Goal: Task Accomplishment & Management: Manage account settings

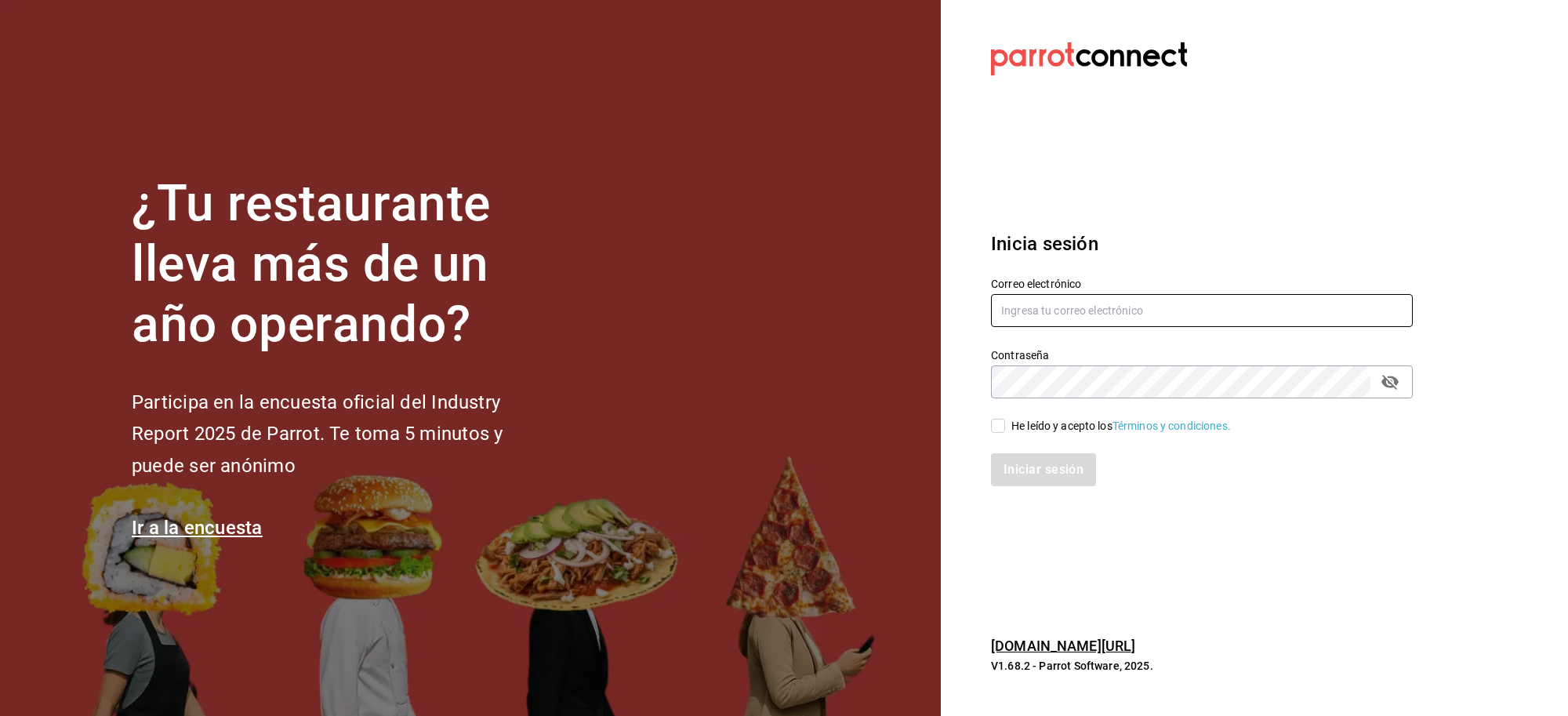
click at [1086, 304] on input "text" at bounding box center [1202, 311] width 422 height 33
type input "aldobeltrand1998@gmail.com"
click at [987, 416] on div "He leído y acepto los Términos y condiciones." at bounding box center [1192, 416] width 440 height 36
click at [993, 425] on input "He leído y acepto los Términos y condiciones." at bounding box center [998, 425] width 14 height 14
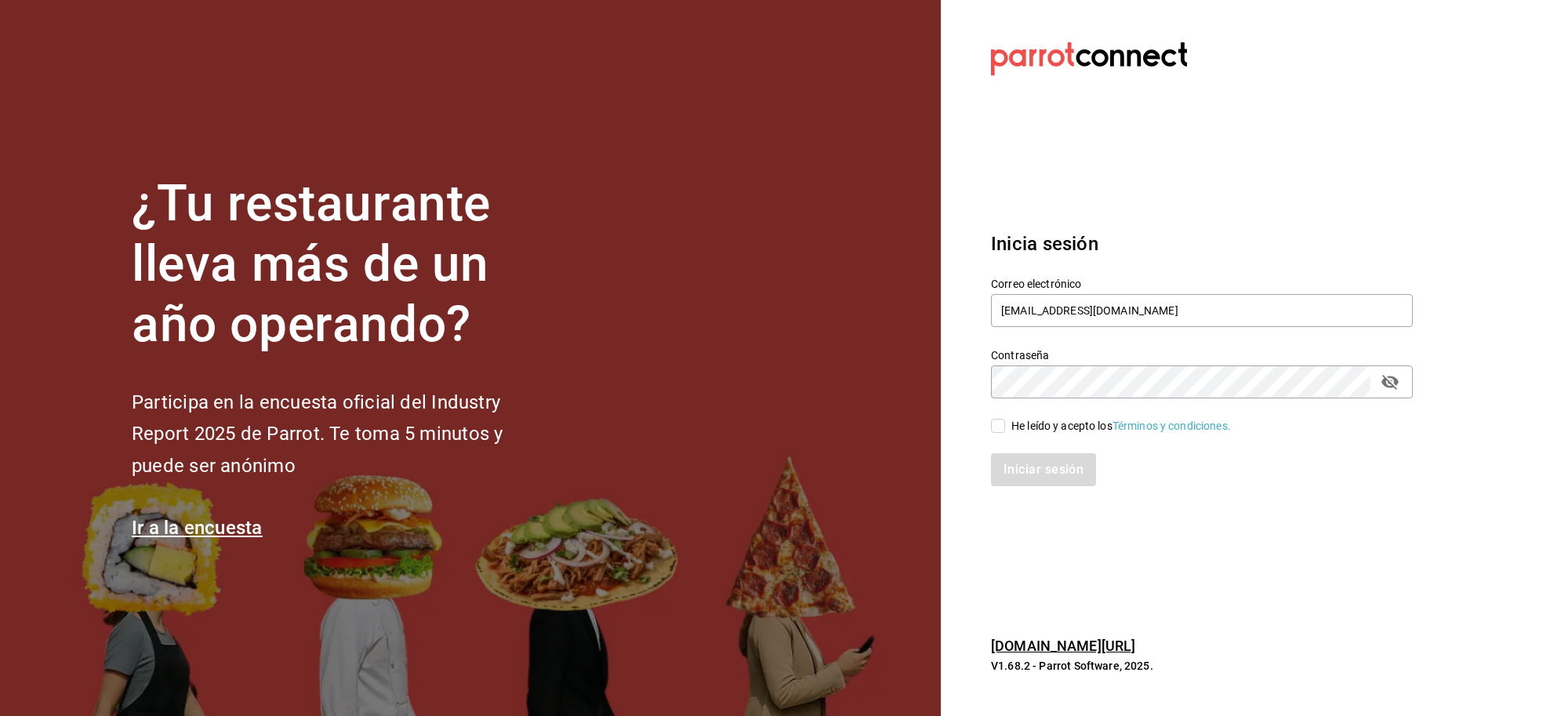
checkbox input "true"
click at [1028, 491] on div "Inicia sesión Correo electrónico aldobeltrand1998@gmail.com Contraseña Contrase…" at bounding box center [1202, 358] width 422 height 294
click at [1027, 467] on button "Iniciar sesión" at bounding box center [1044, 470] width 107 height 33
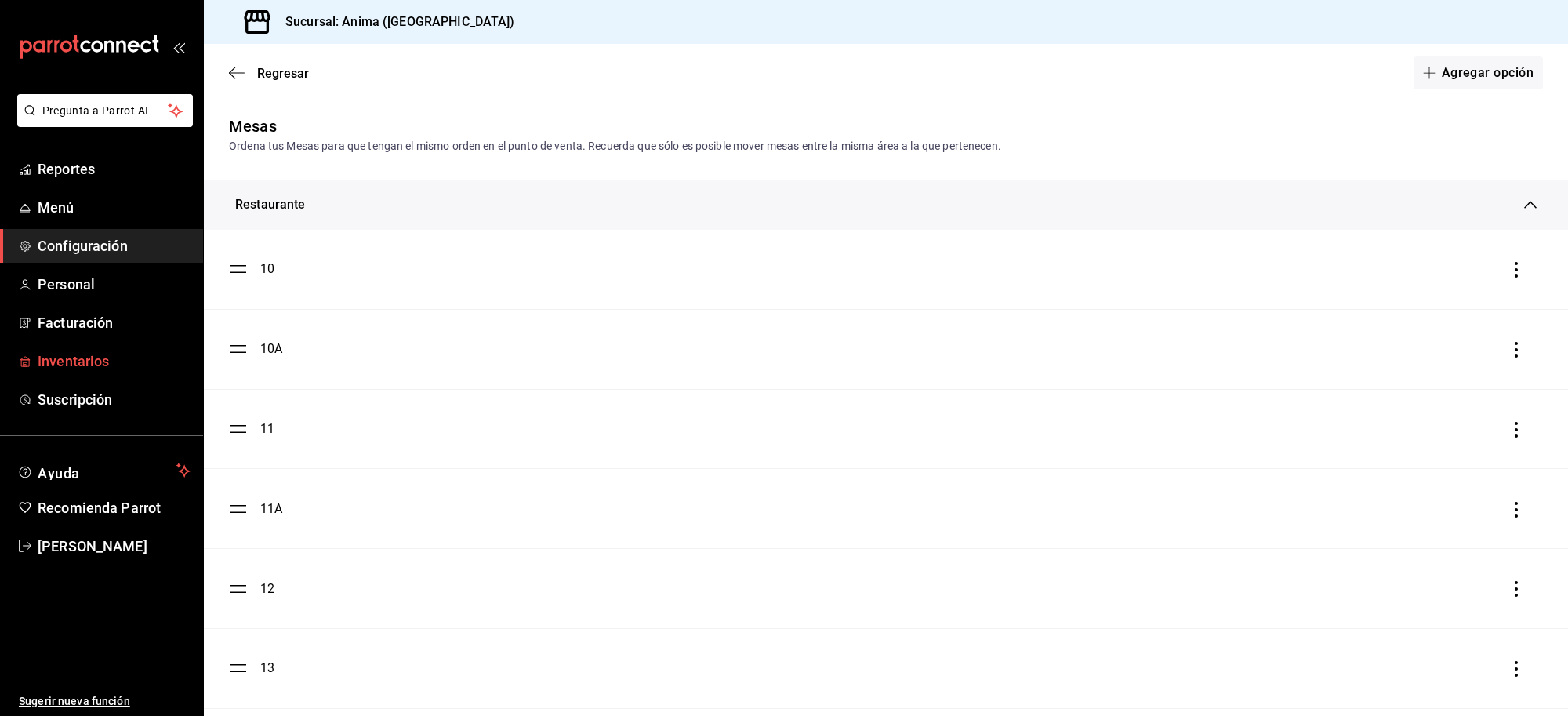
click at [71, 367] on span "Inventarios" at bounding box center [114, 361] width 153 height 21
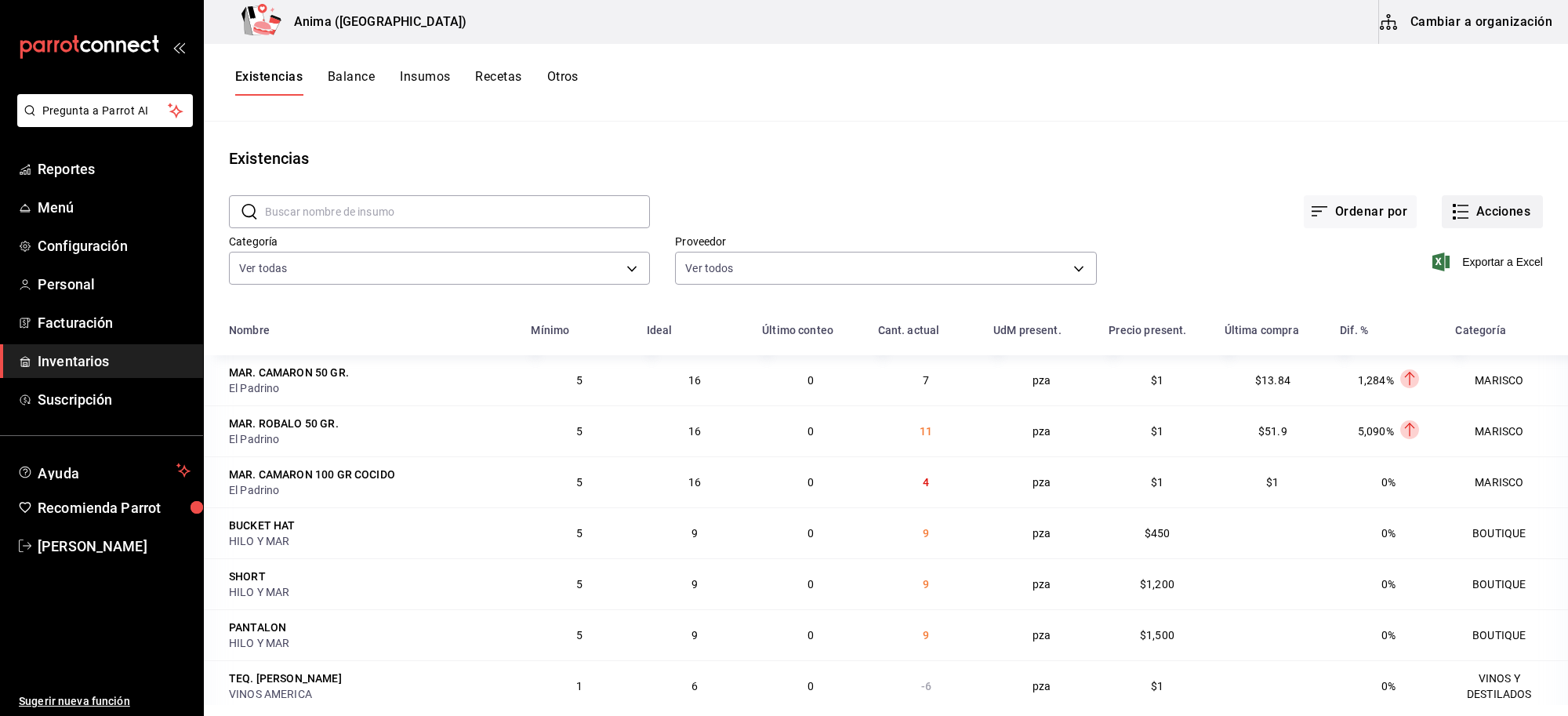
click at [1464, 217] on button "Acciones" at bounding box center [1493, 212] width 102 height 33
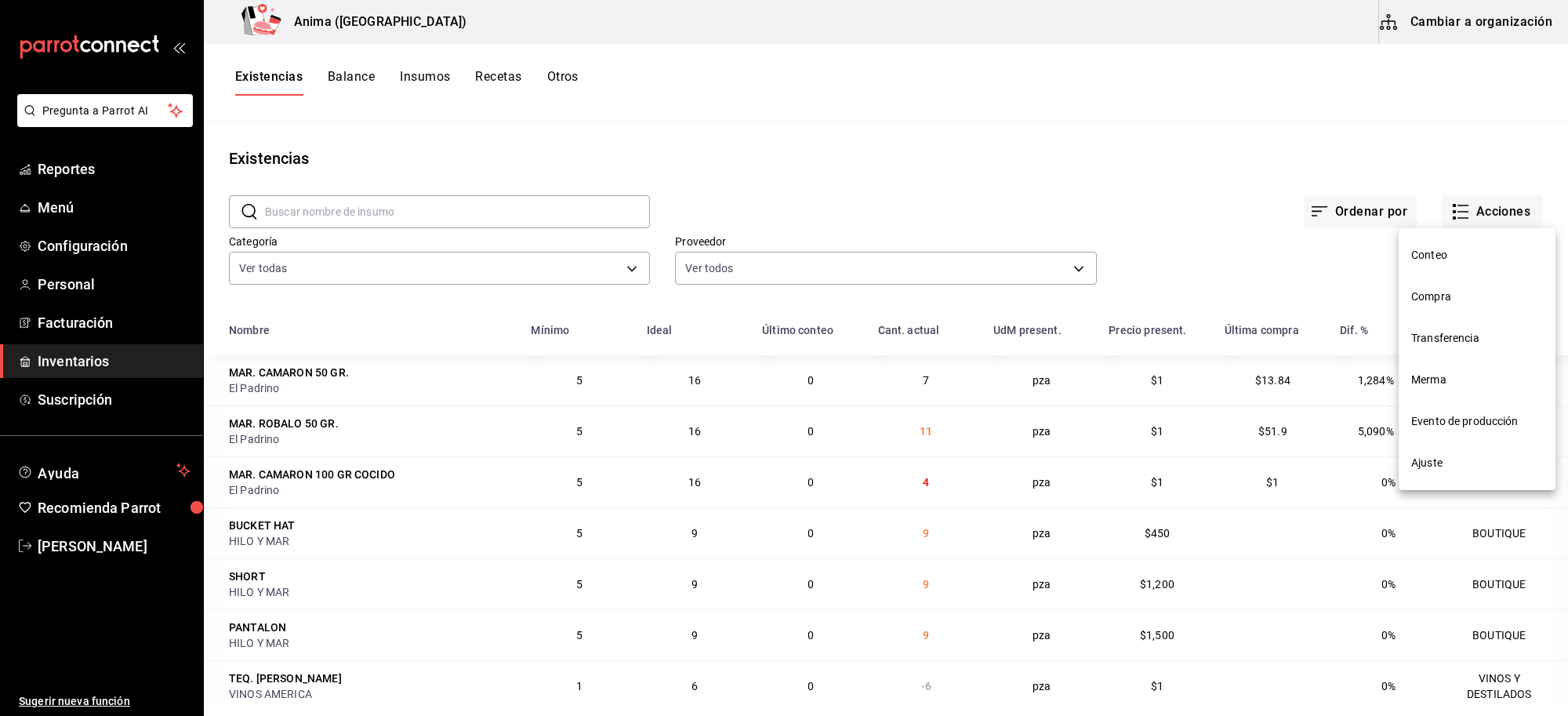
click at [1462, 294] on span "Compra" at bounding box center [1477, 297] width 131 height 17
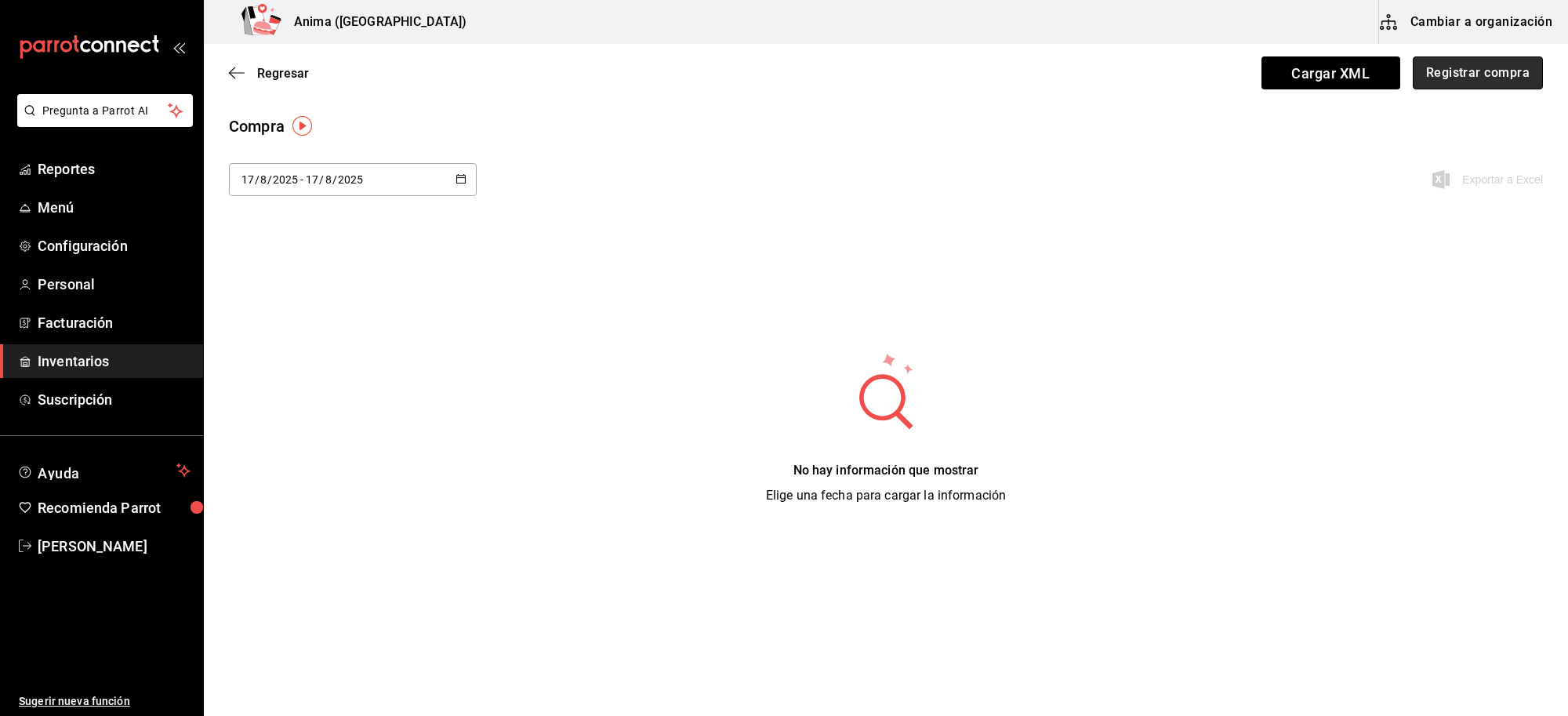
click at [1428, 75] on button "Registrar compra" at bounding box center [1478, 73] width 130 height 33
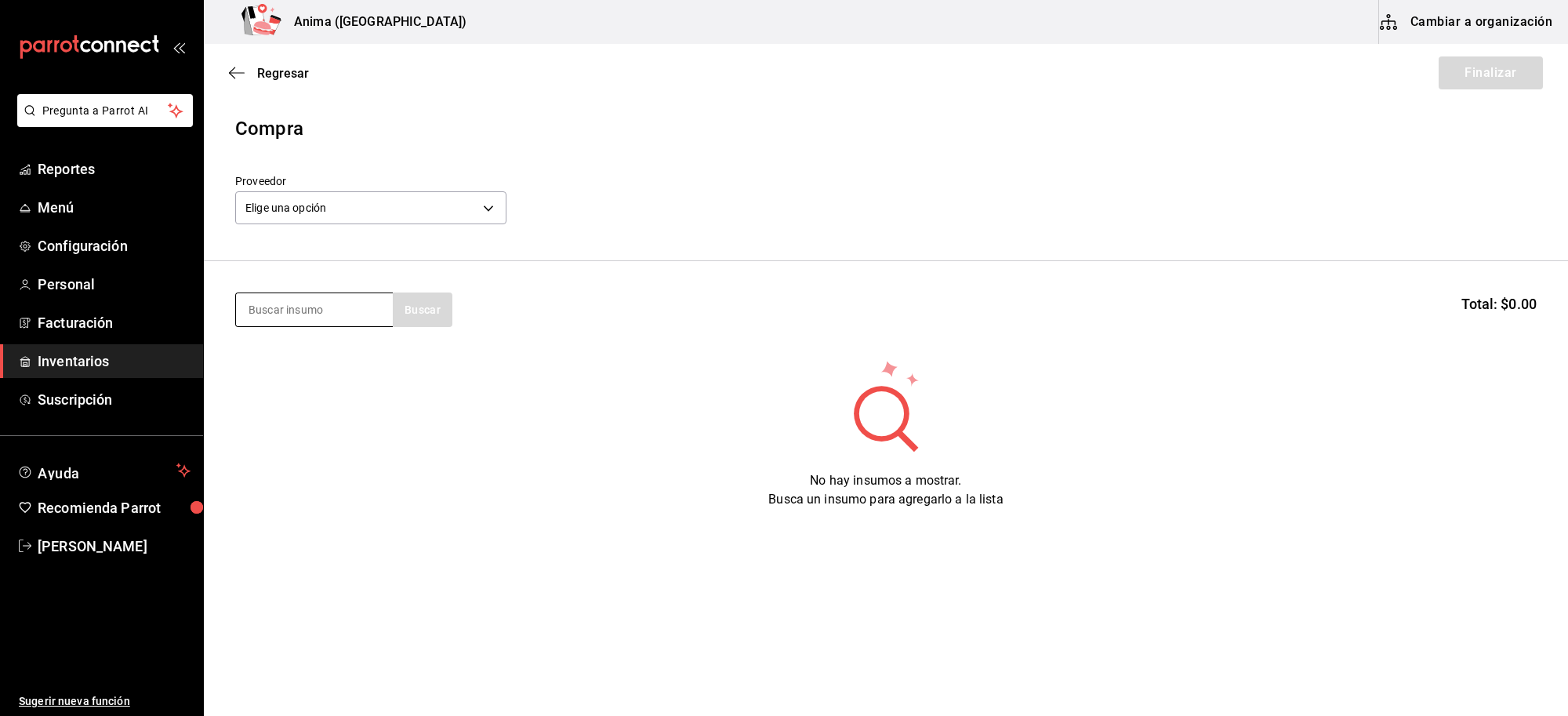
click at [318, 312] on input at bounding box center [314, 310] width 157 height 33
type input "rose"
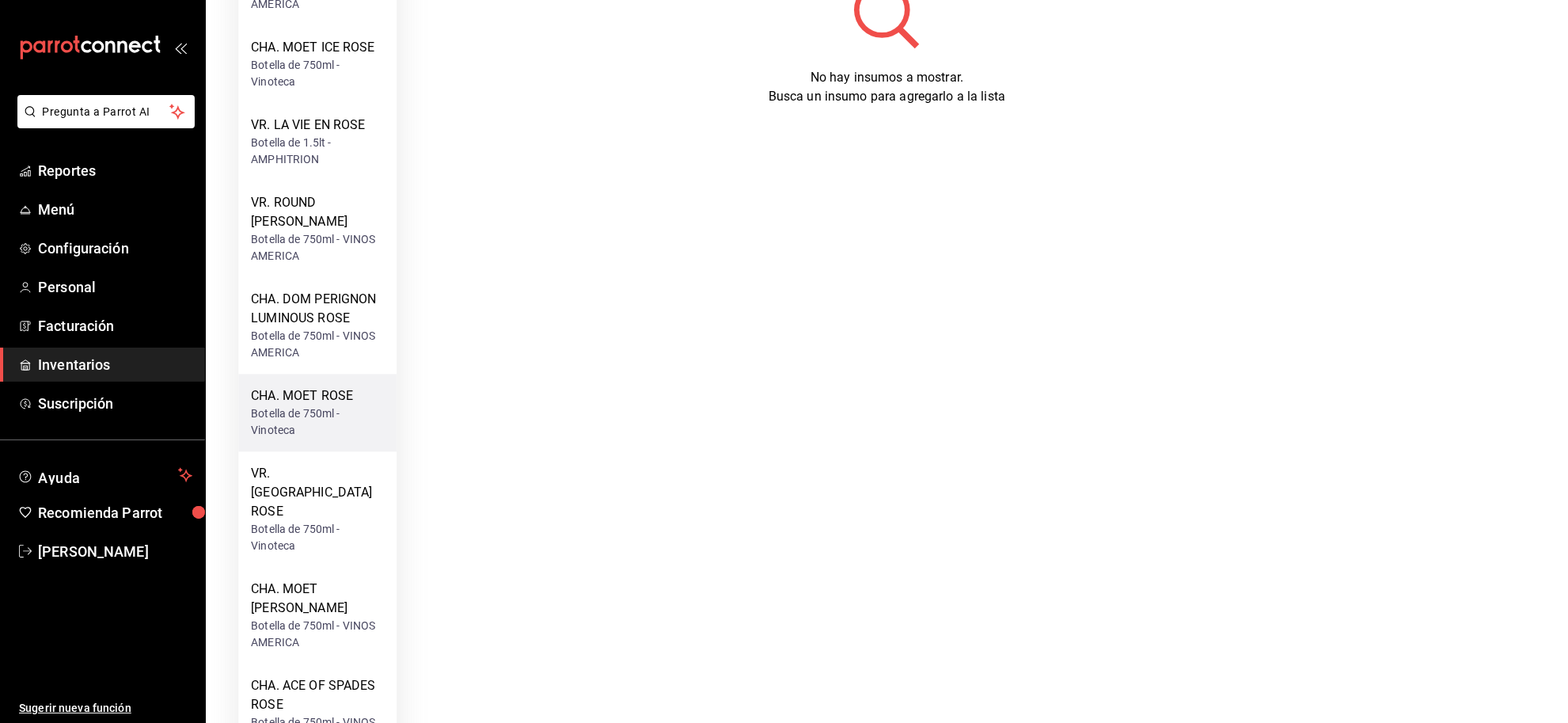
scroll to position [413, 0]
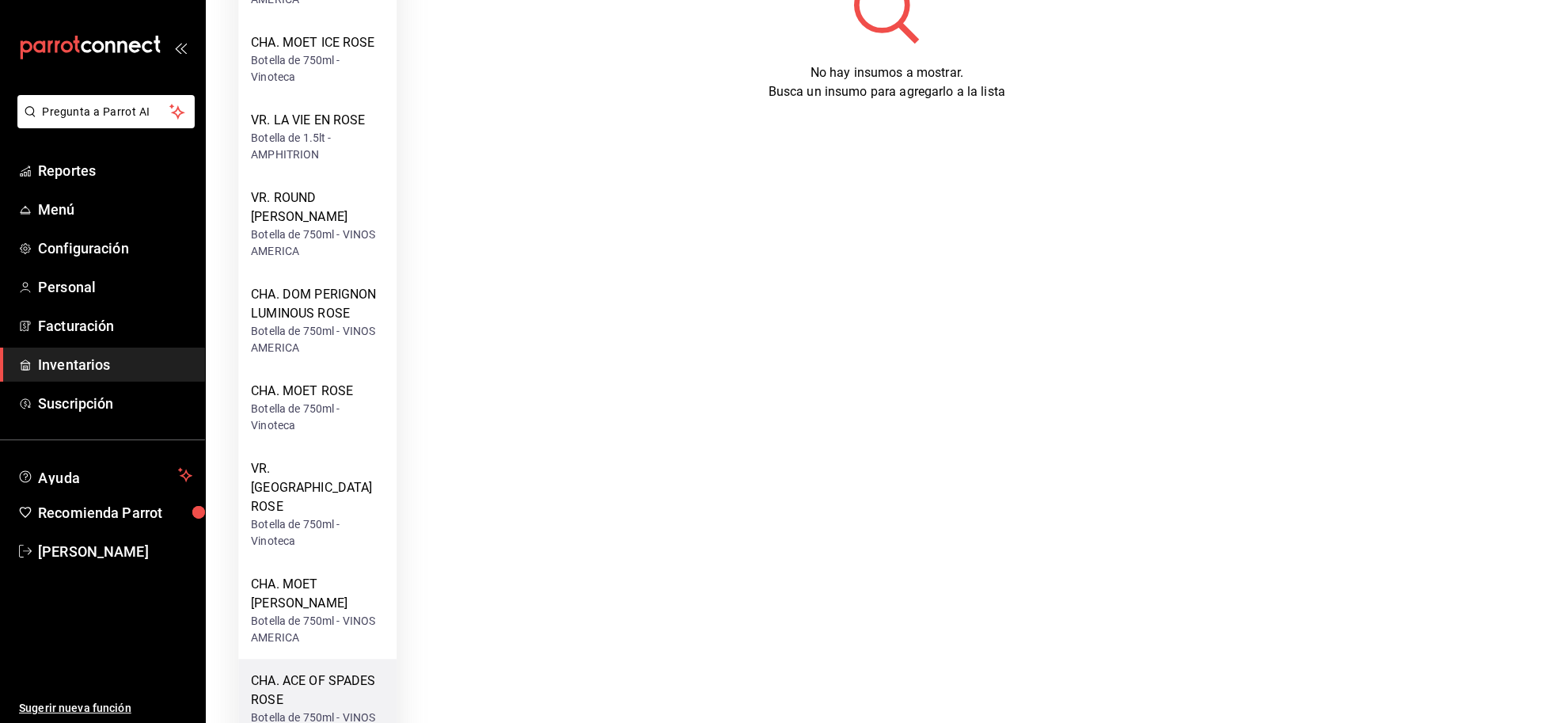
click at [342, 672] on div "CHA. ACE OF SPADES ROSE" at bounding box center [317, 690] width 133 height 38
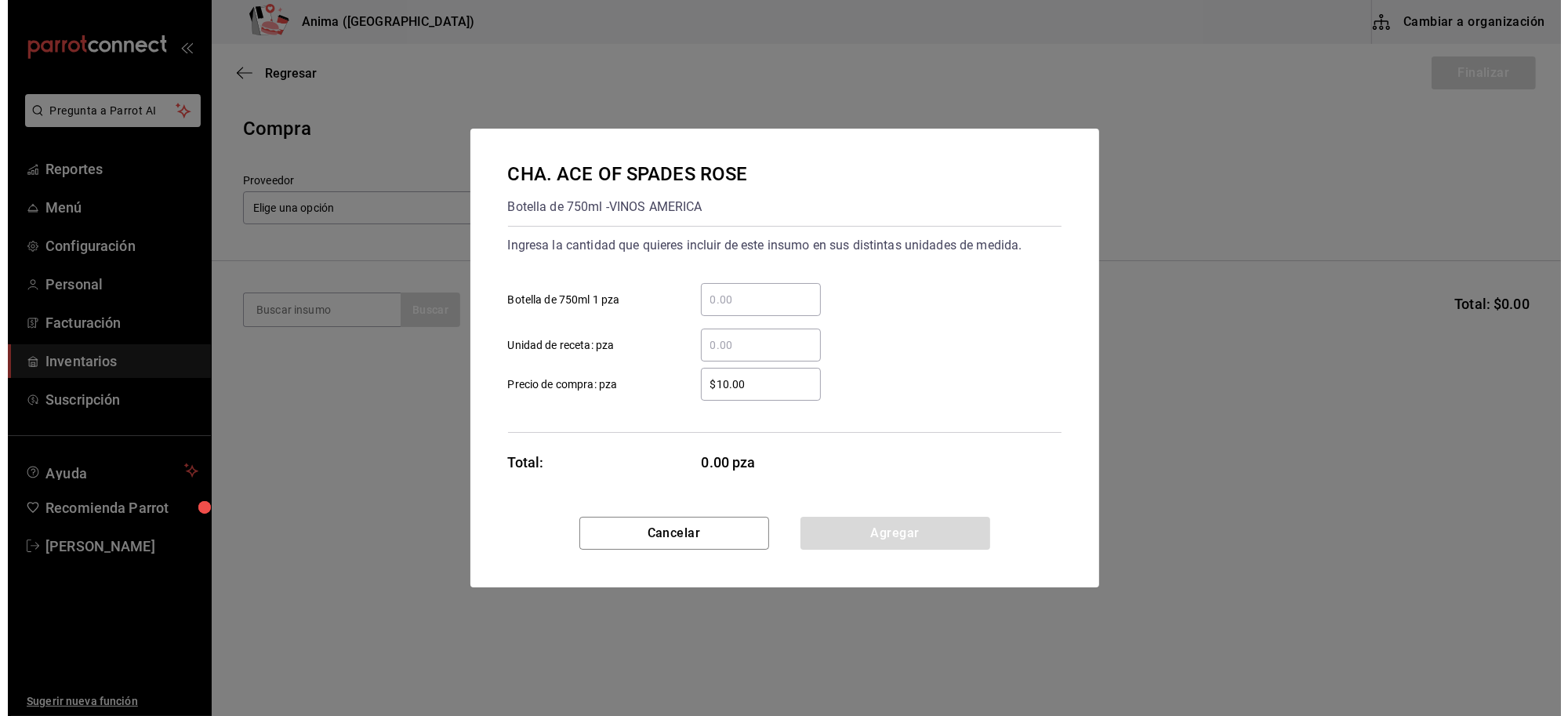
scroll to position [0, 0]
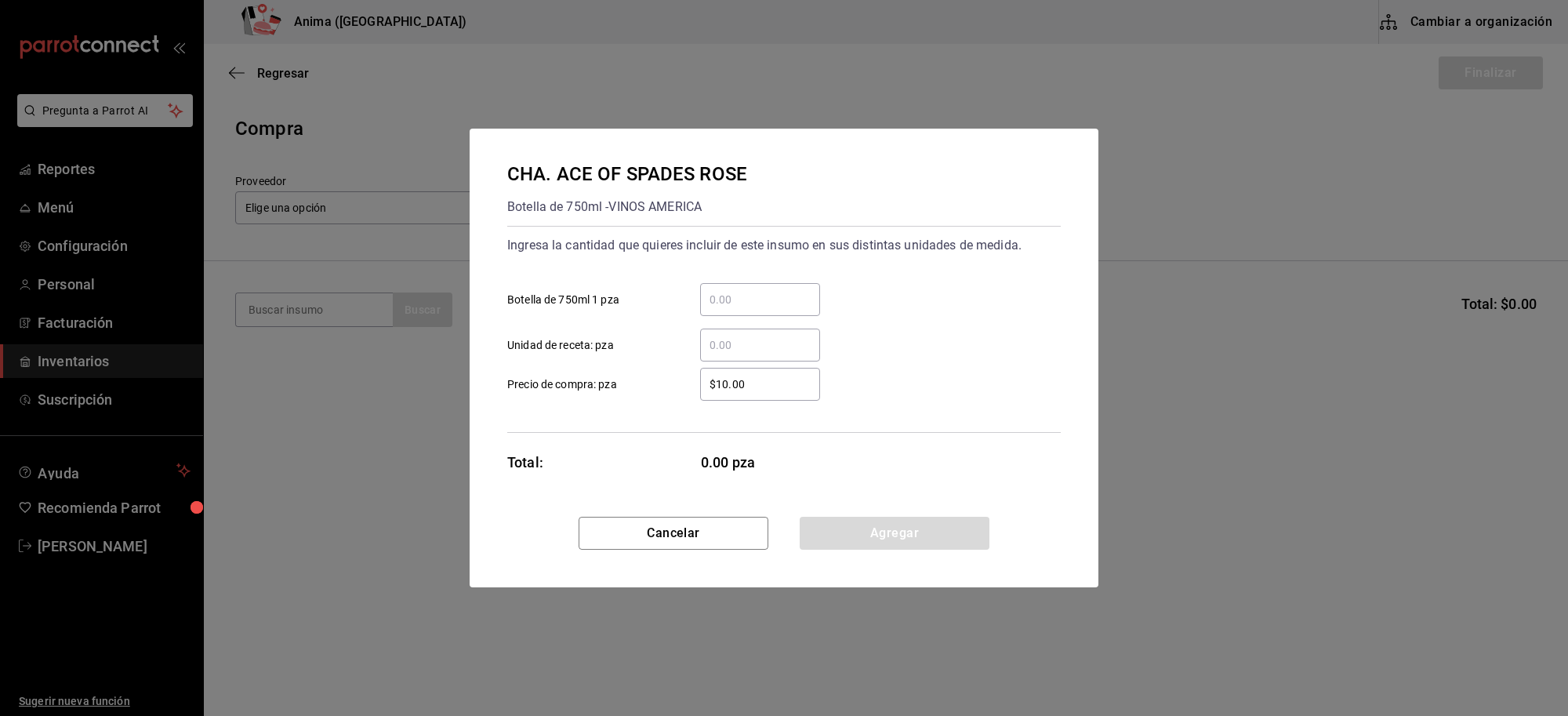
click at [741, 304] on input "​ Botella de 750ml 1 pza" at bounding box center [760, 298] width 120 height 18
type input "1"
type input "$1"
click button "Agregar" at bounding box center [894, 533] width 190 height 33
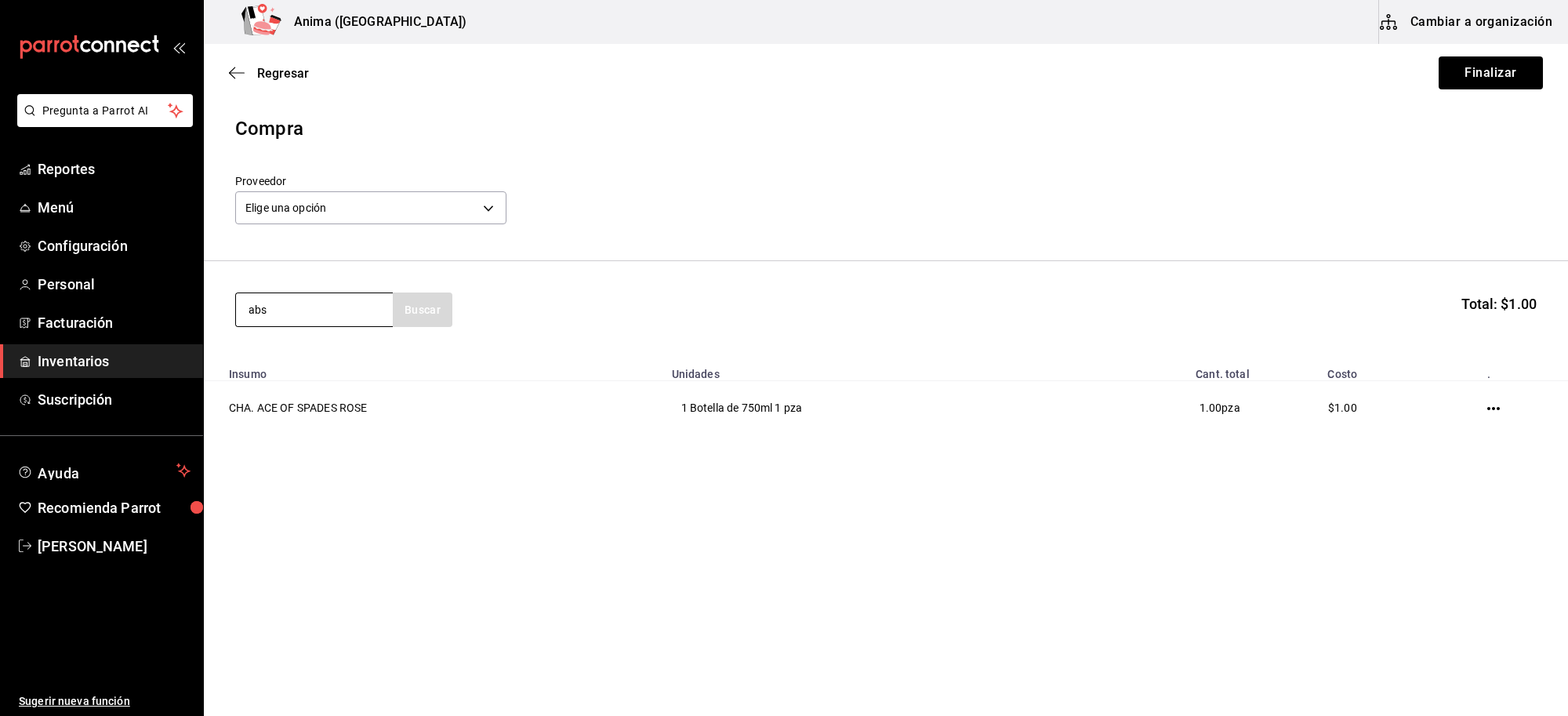
type input "abs"
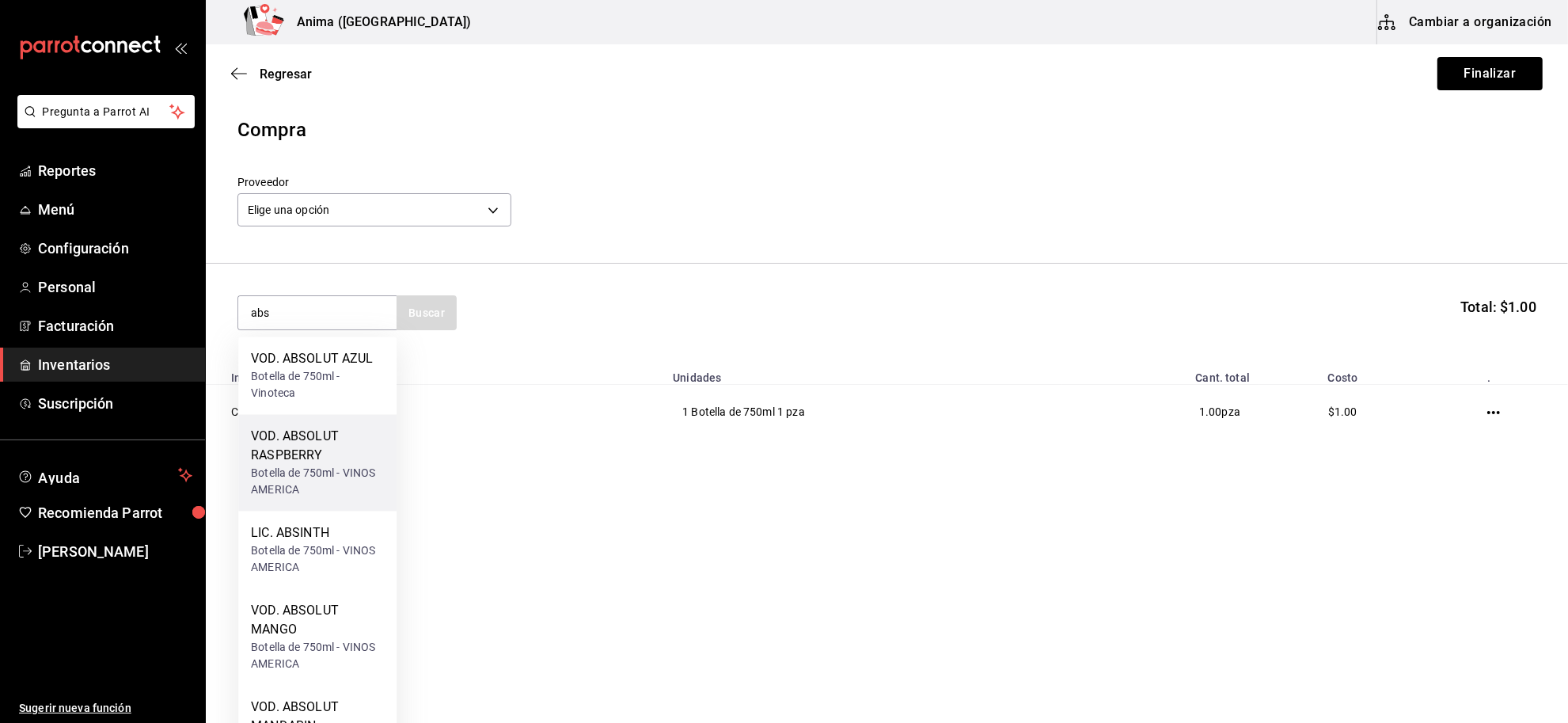
click at [276, 466] on div "Botella de 750ml - VINOS AMERICA" at bounding box center [317, 483] width 133 height 34
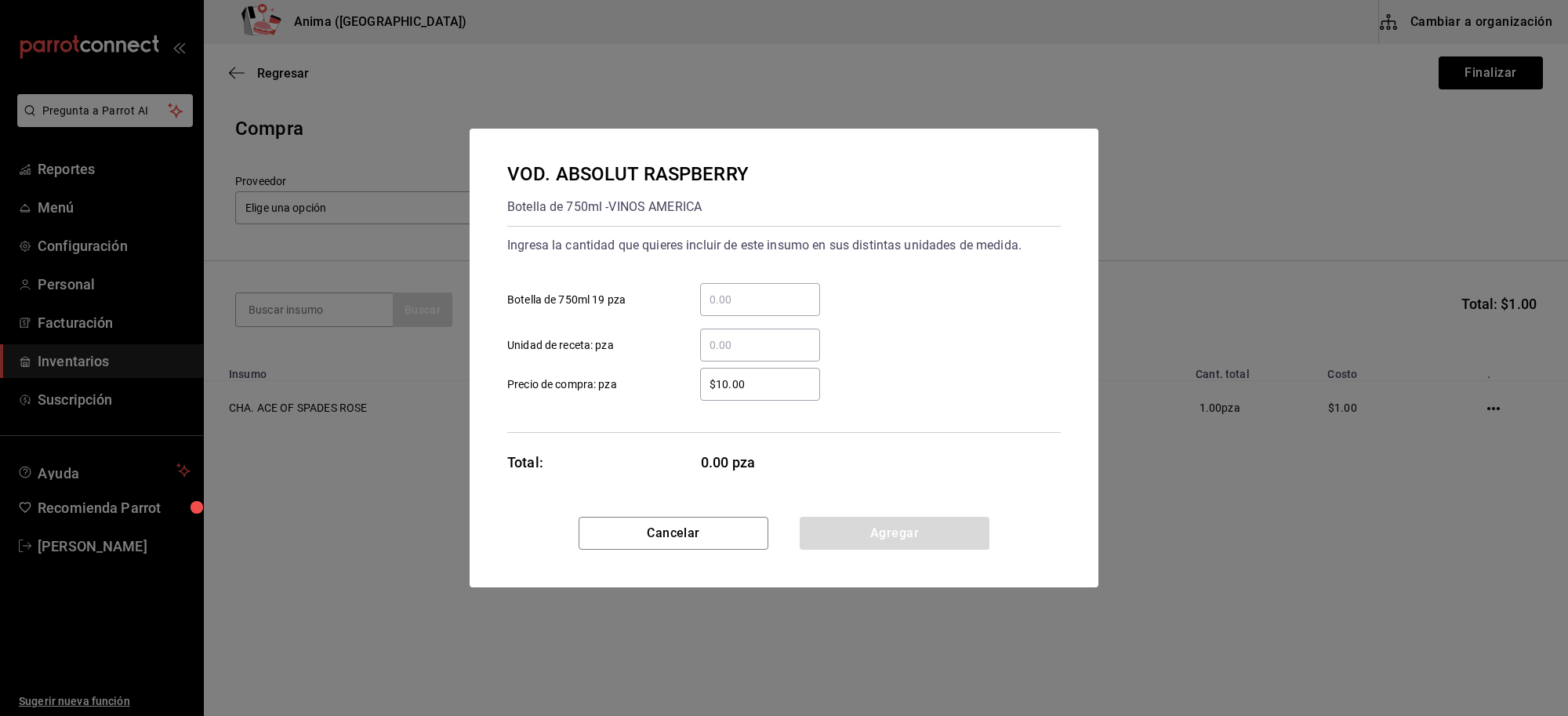
click at [783, 299] on input "​ Botella de 750ml 19 pza" at bounding box center [760, 298] width 120 height 18
type input "1"
type input "$1"
click button "Agregar" at bounding box center [894, 533] width 190 height 33
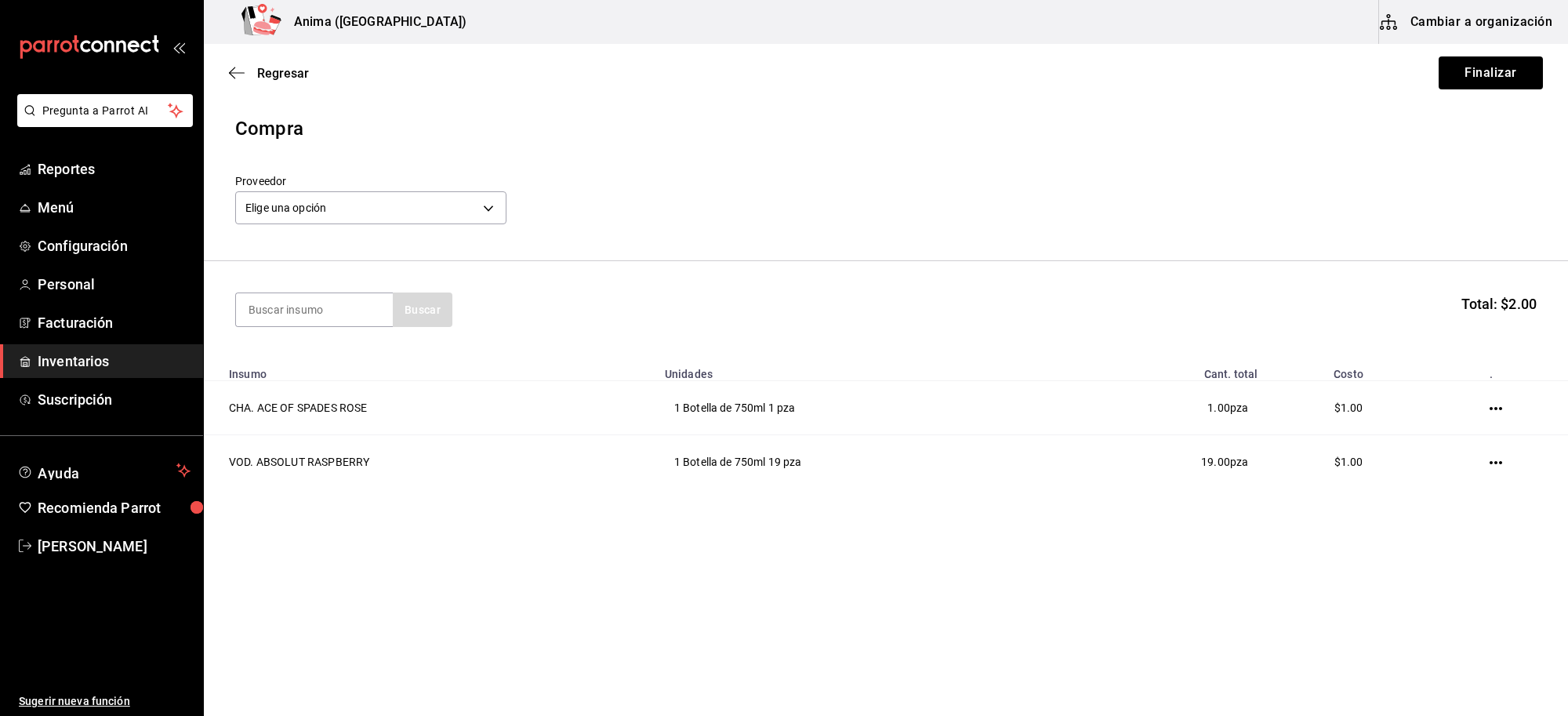
click at [229, 299] on section "Buscar Total: $2.00" at bounding box center [886, 309] width 1364 height 97
click at [294, 315] on input at bounding box center [314, 310] width 157 height 33
type input "tanque"
click at [304, 353] on div "GIN. [GEOGRAPHIC_DATA]" at bounding box center [314, 365] width 131 height 38
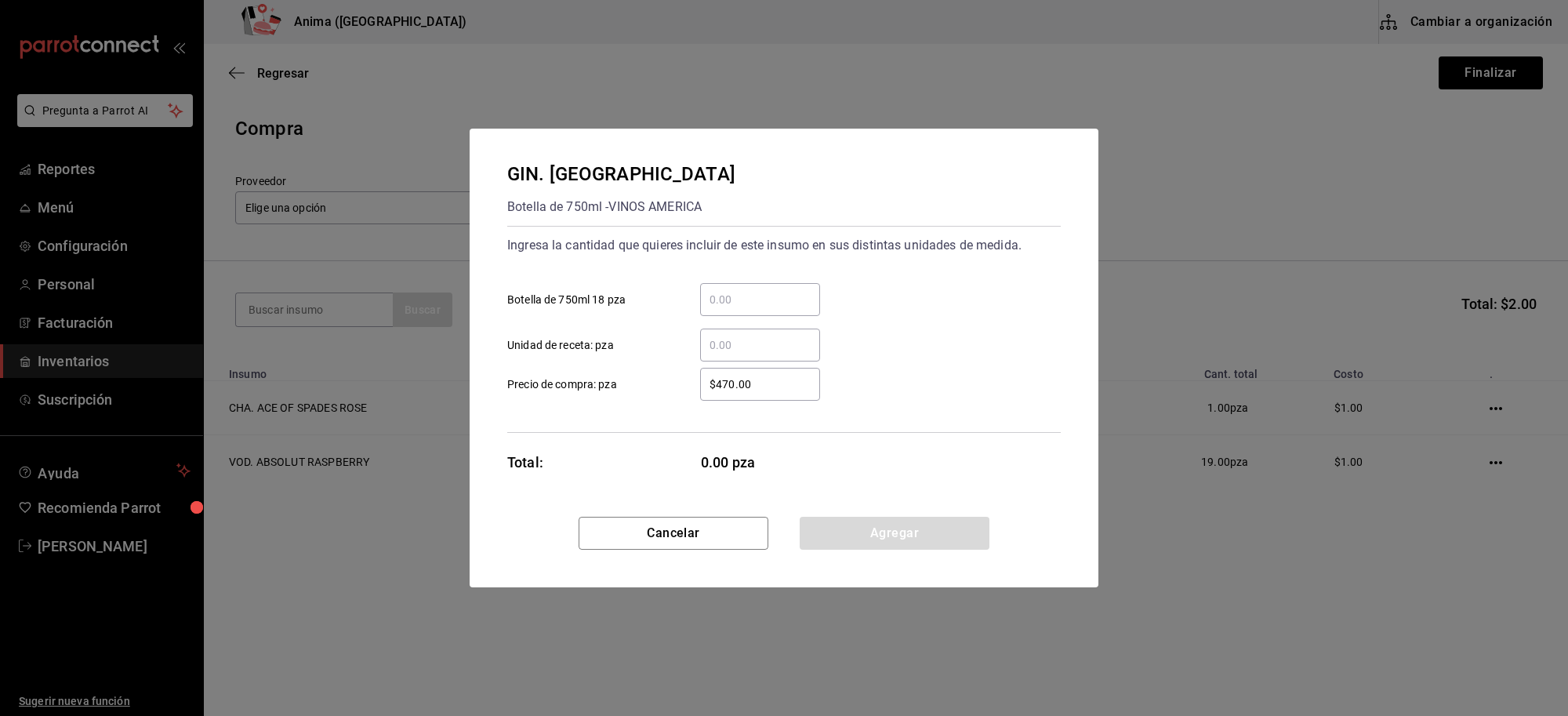
click at [714, 289] on div "​" at bounding box center [760, 299] width 120 height 33
click at [714, 290] on input "​ Botella de 750ml 18 pza" at bounding box center [760, 298] width 120 height 18
type input "2"
type input "$1"
click button "Agregar" at bounding box center [894, 533] width 190 height 33
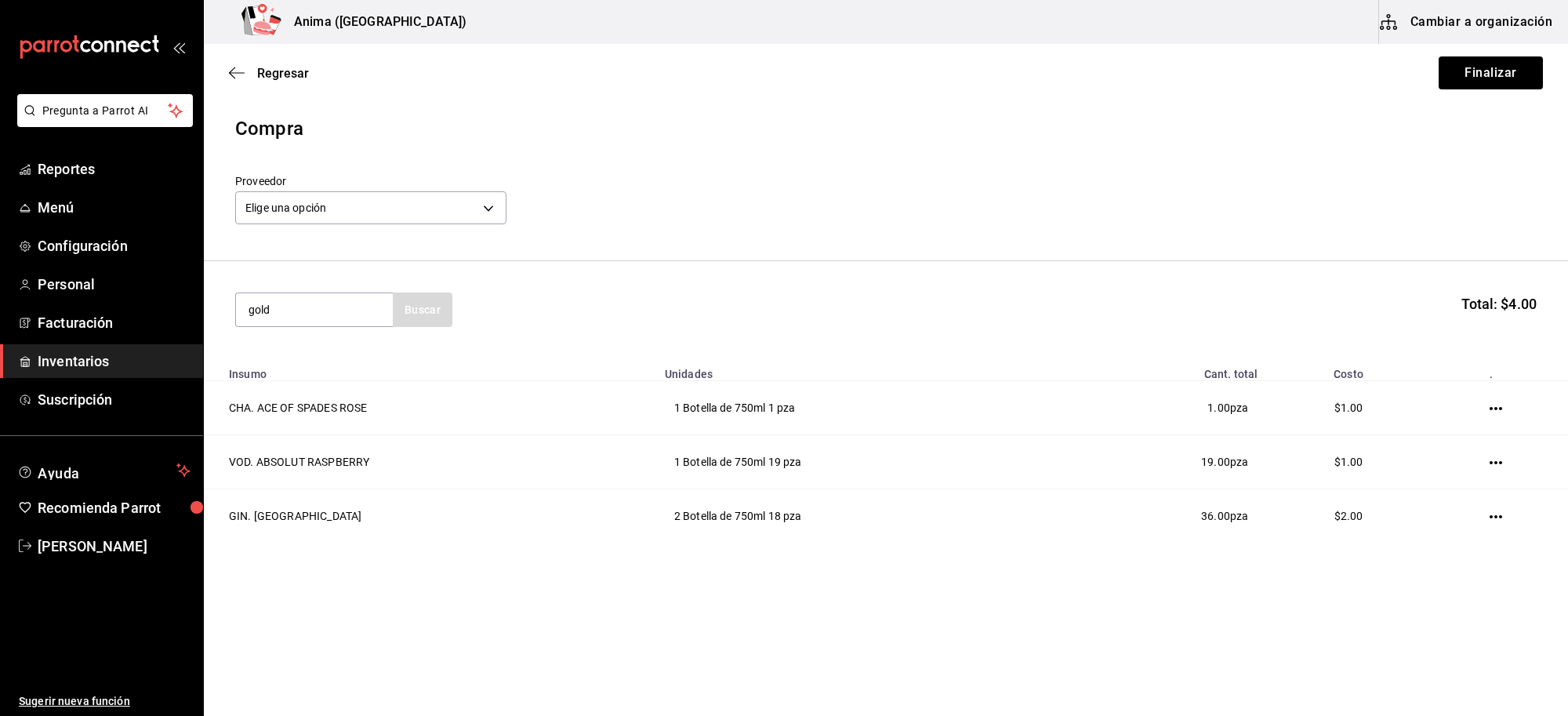
type input "gold"
click at [294, 370] on div "Botella de 750ml - Vinoteca" at bounding box center [314, 382] width 131 height 33
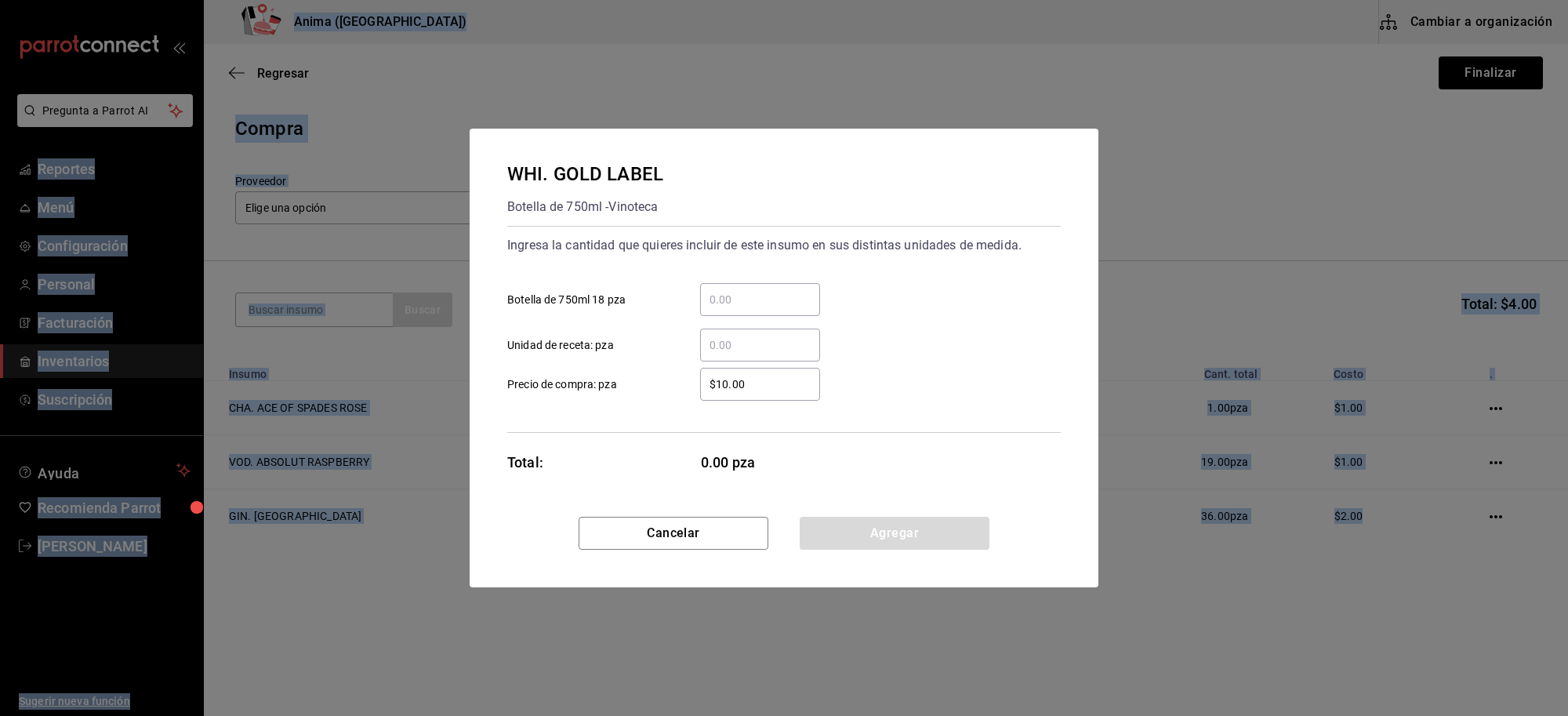
click at [804, 307] on input "​ Botella de 750ml 18 pza" at bounding box center [760, 298] width 120 height 18
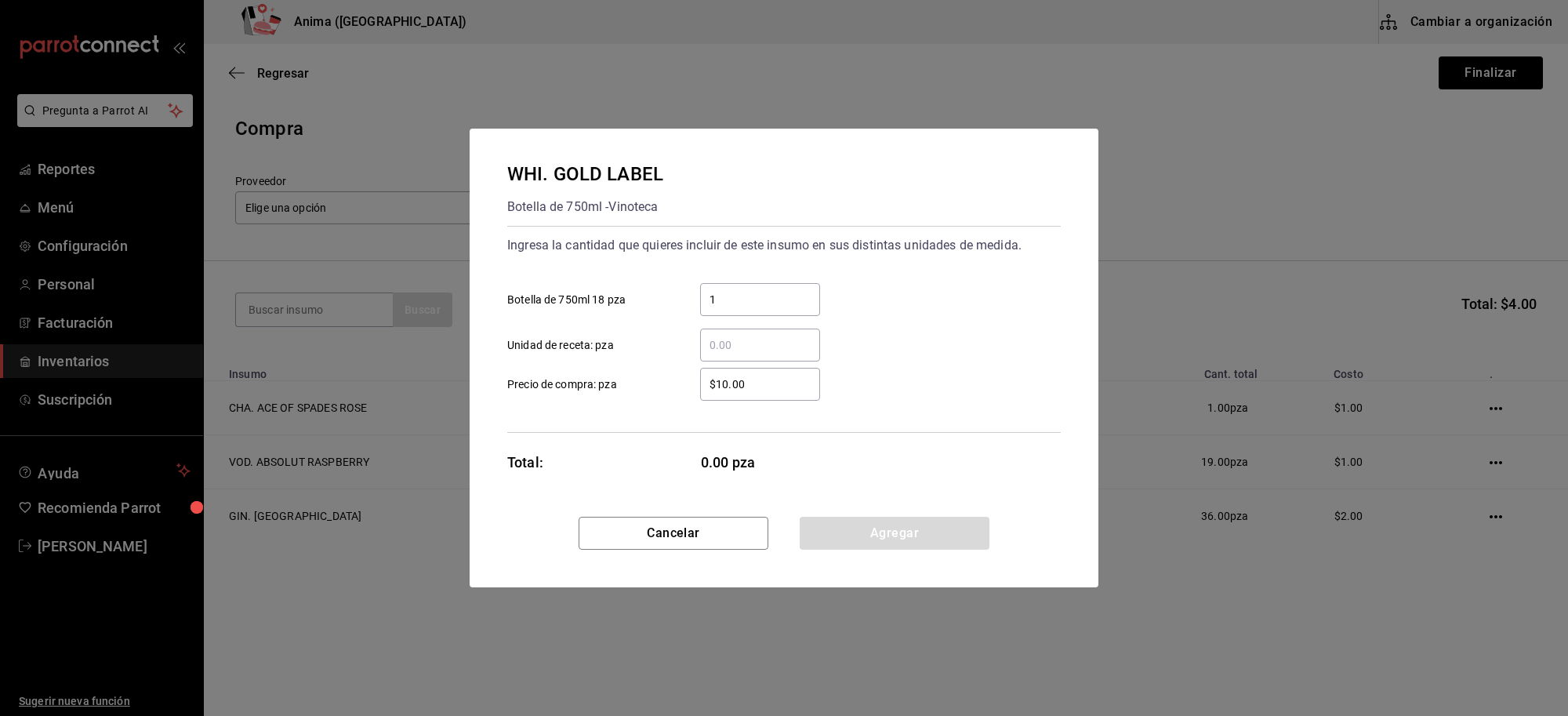
type input "1"
type input "$1"
click button "Agregar" at bounding box center [894, 533] width 190 height 33
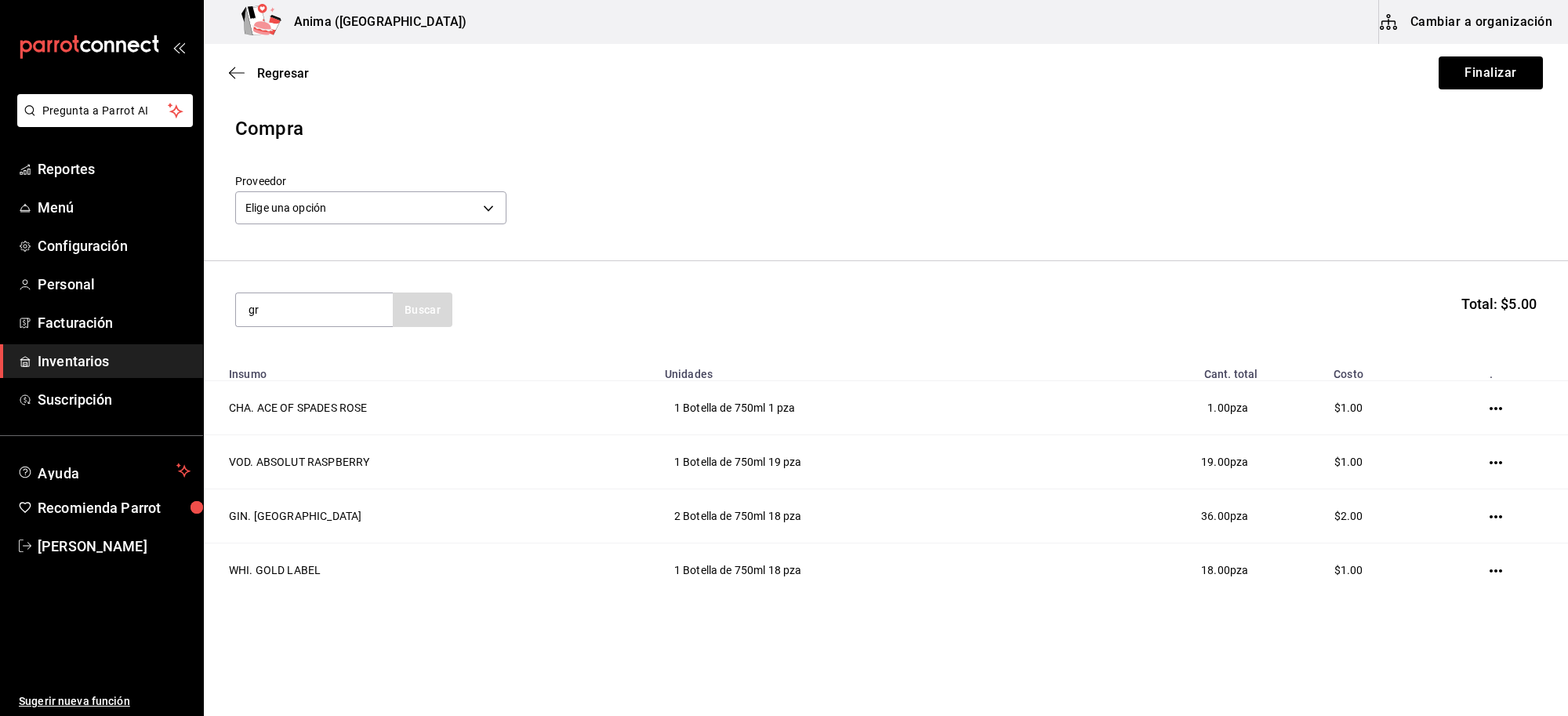
type input "g"
type input "verde"
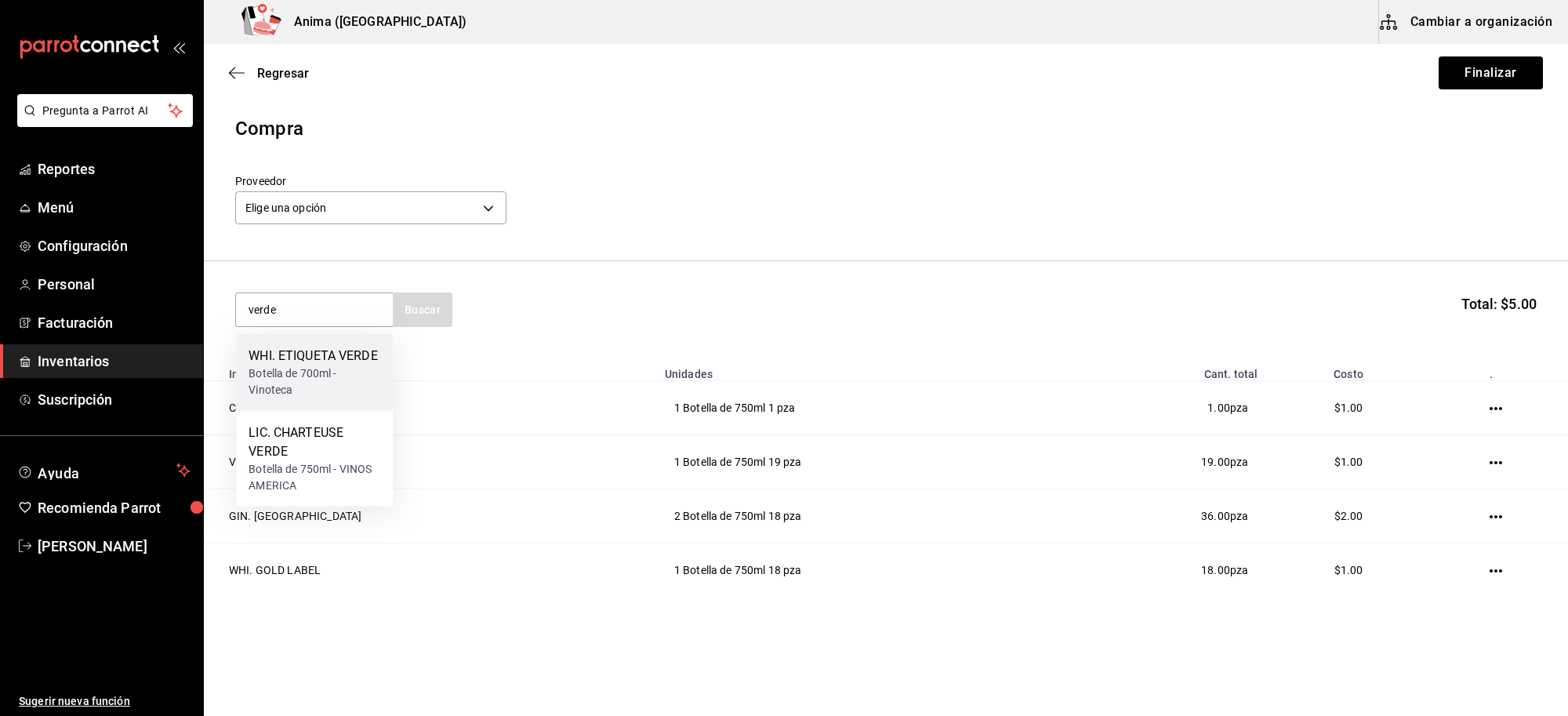
click at [349, 380] on div "Botella de 700ml - Vinoteca" at bounding box center [314, 382] width 131 height 33
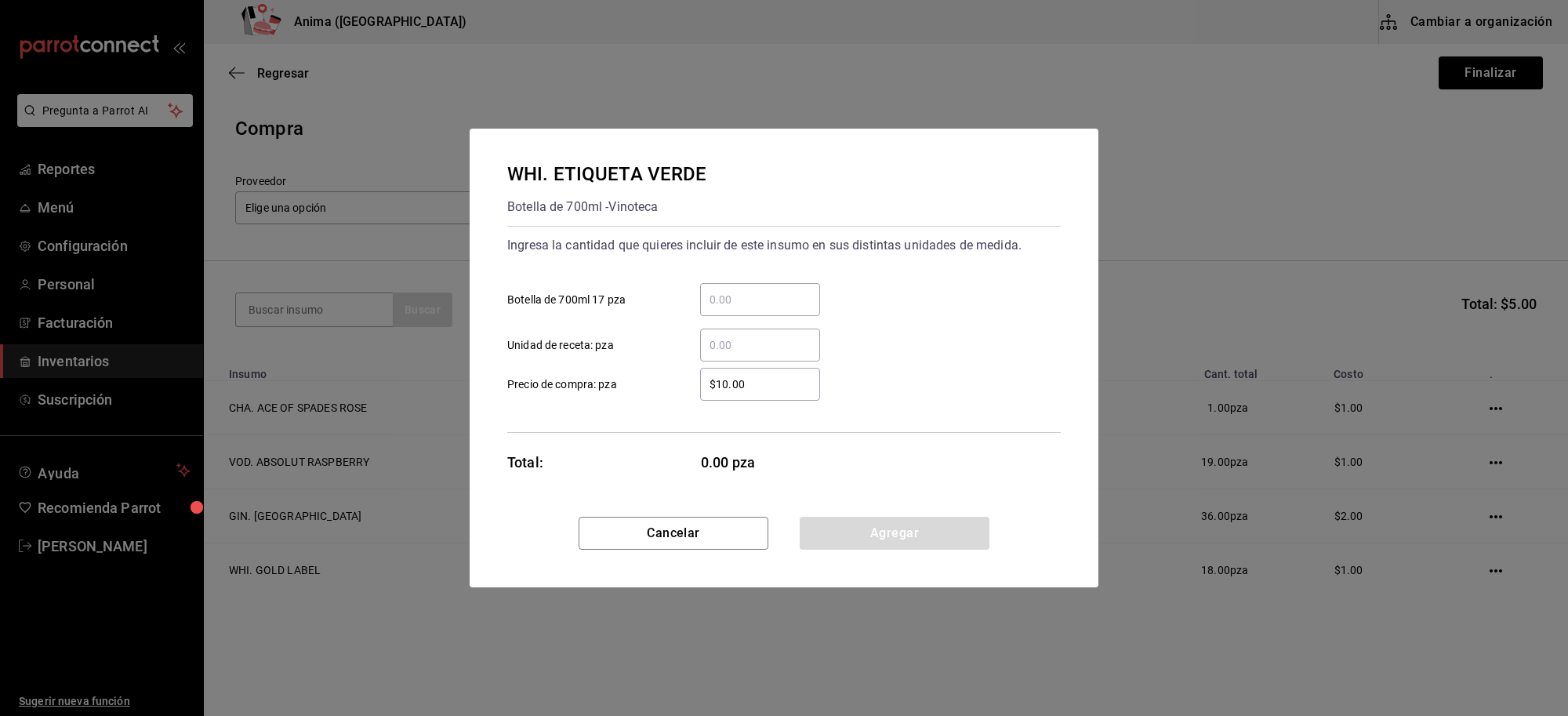
click at [764, 311] on div "​" at bounding box center [760, 299] width 120 height 33
click at [764, 309] on input "​ Botella de 700ml 17 pza" at bounding box center [760, 298] width 120 height 18
type input "1"
type input "$1"
click button "Agregar" at bounding box center [894, 533] width 190 height 33
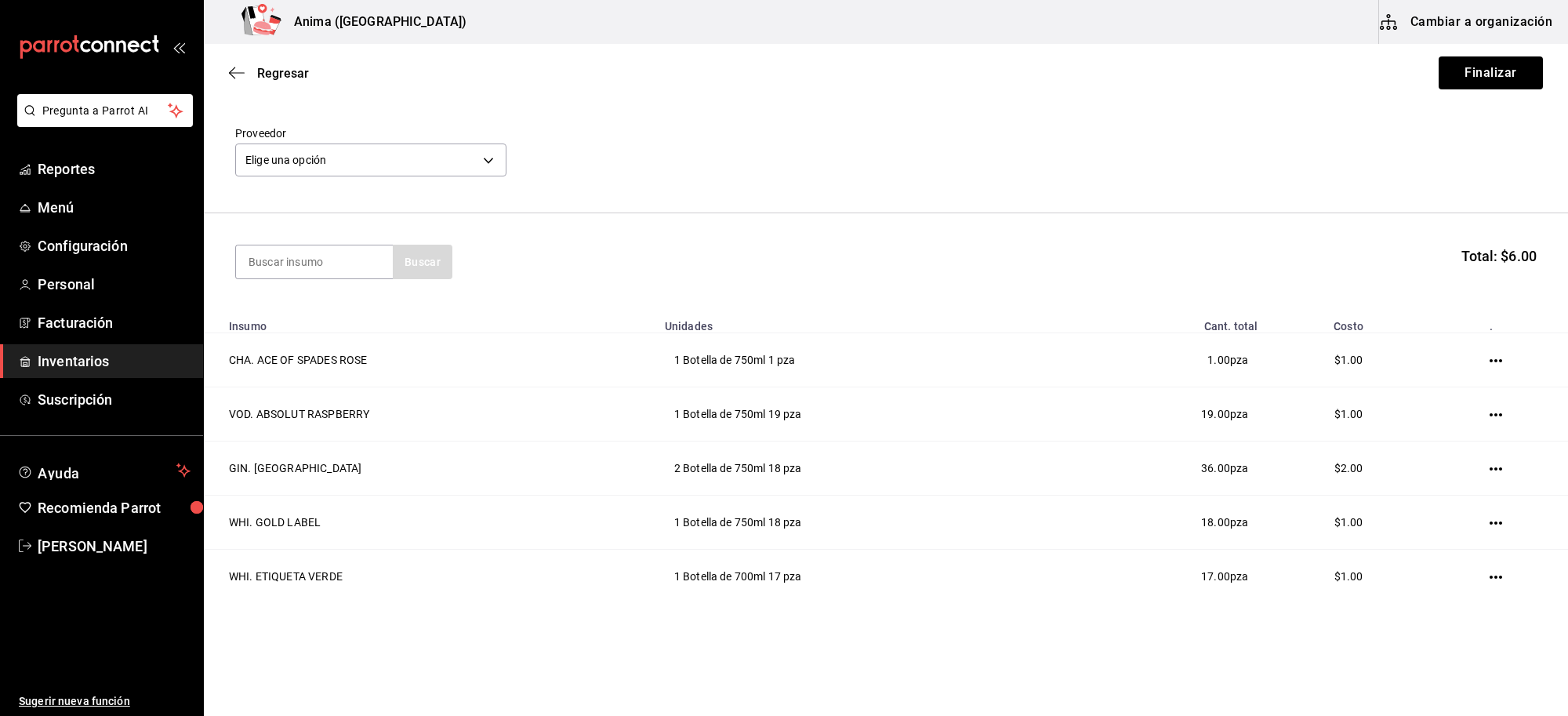
scroll to position [74, 0]
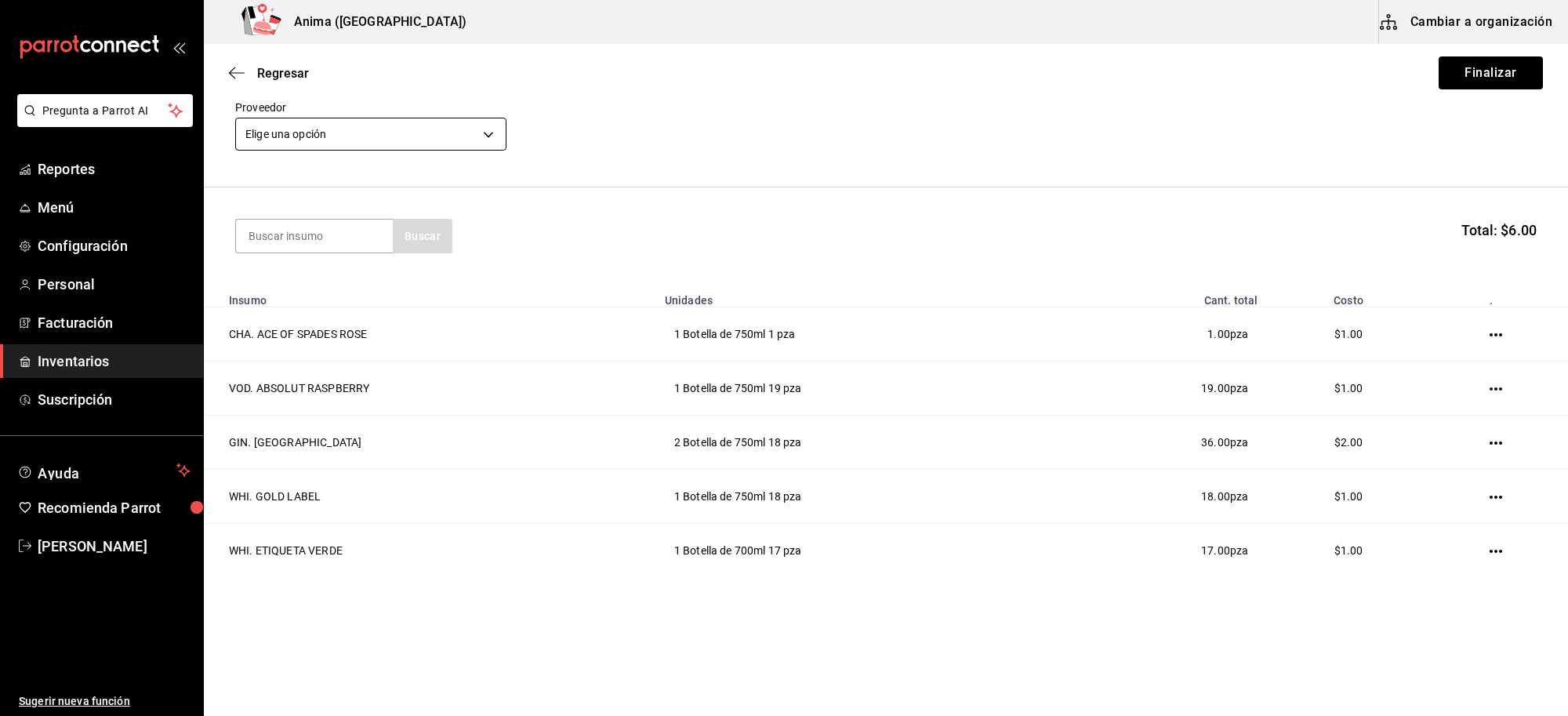
click at [414, 144] on body "Pregunta a Parrot AI Reportes Menú Configuración Personal Facturación Inventari…" at bounding box center [784, 313] width 1568 height 627
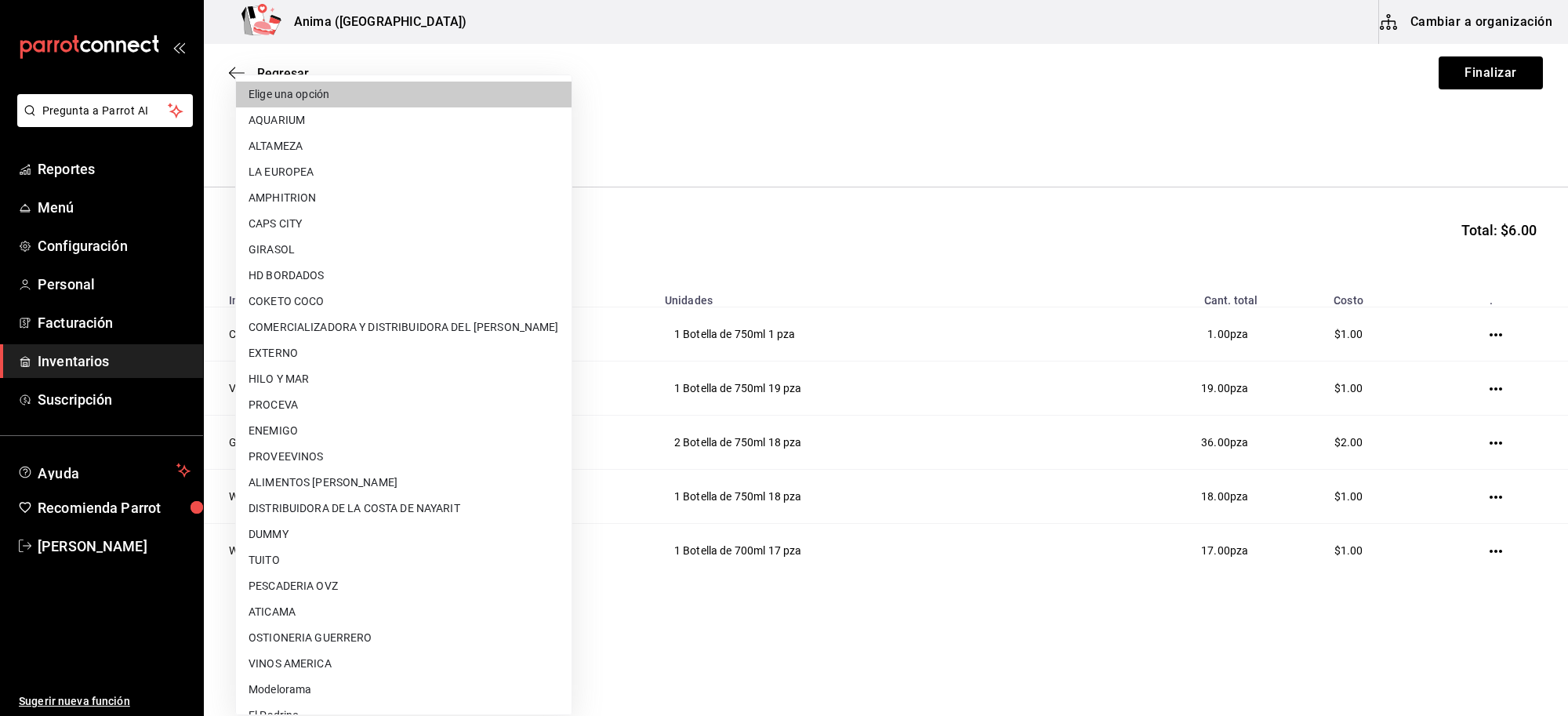
click at [264, 347] on li "EXTERNO" at bounding box center [404, 354] width 335 height 26
type input "b03fca7a-49ca-4330-9935-aefa3068c7af"
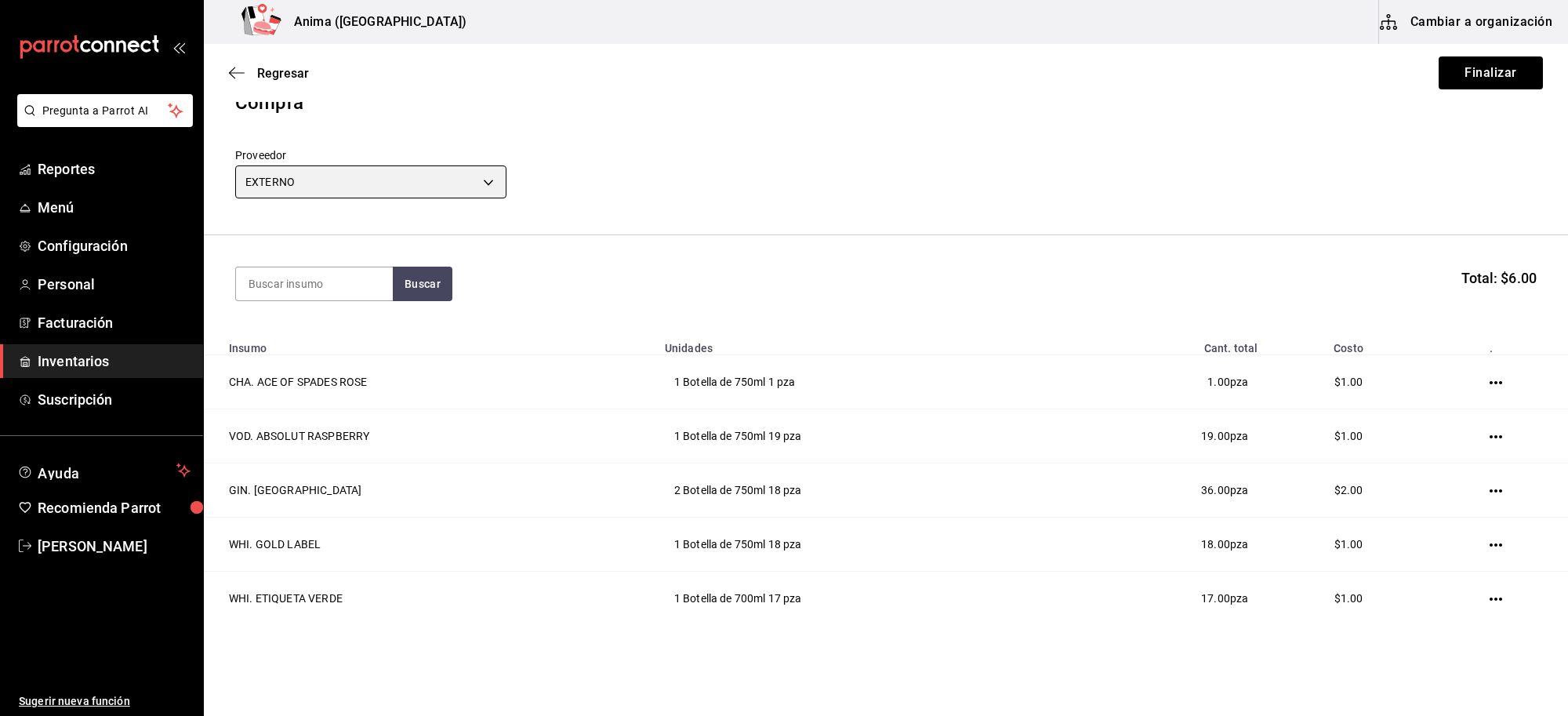
scroll to position [0, 0]
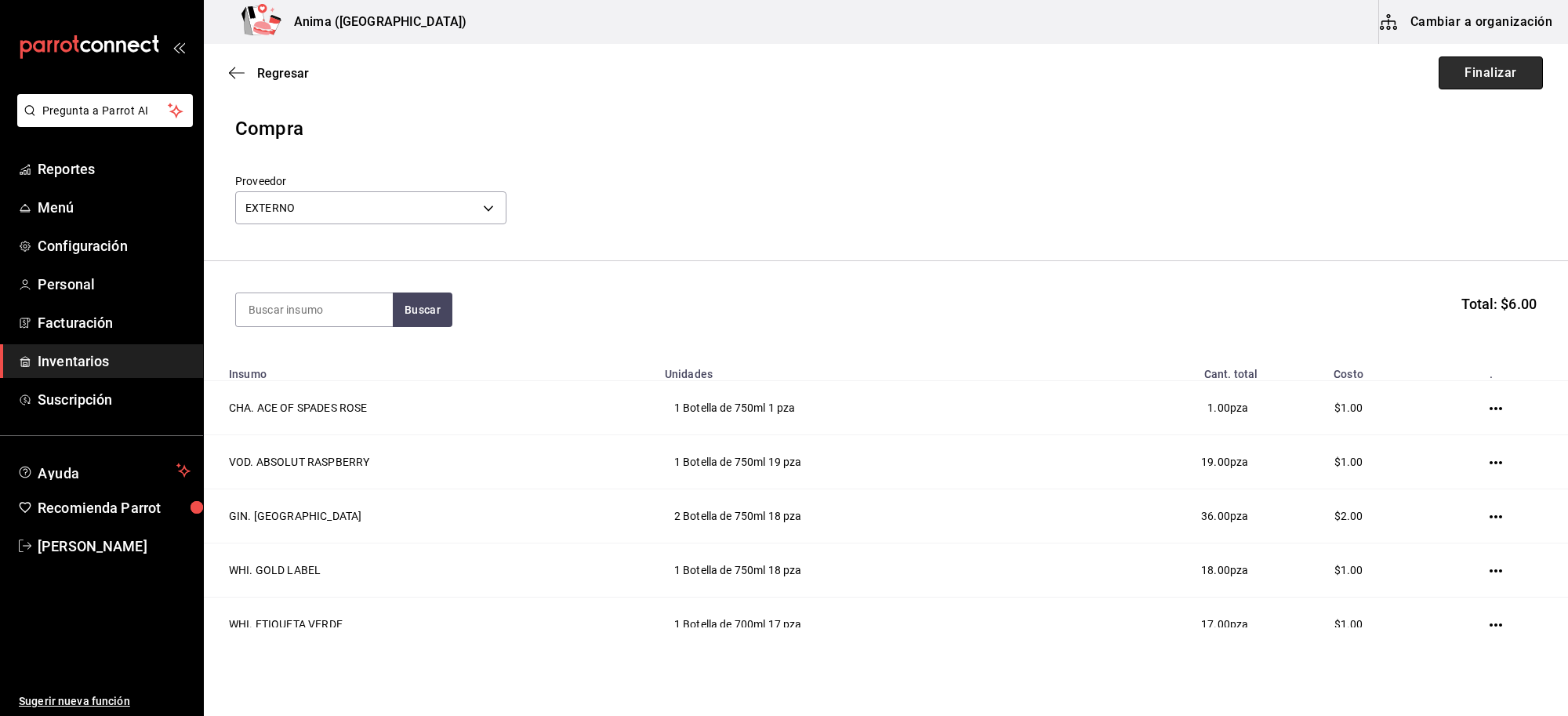
click at [1478, 88] on button "Finalizar" at bounding box center [1490, 73] width 104 height 33
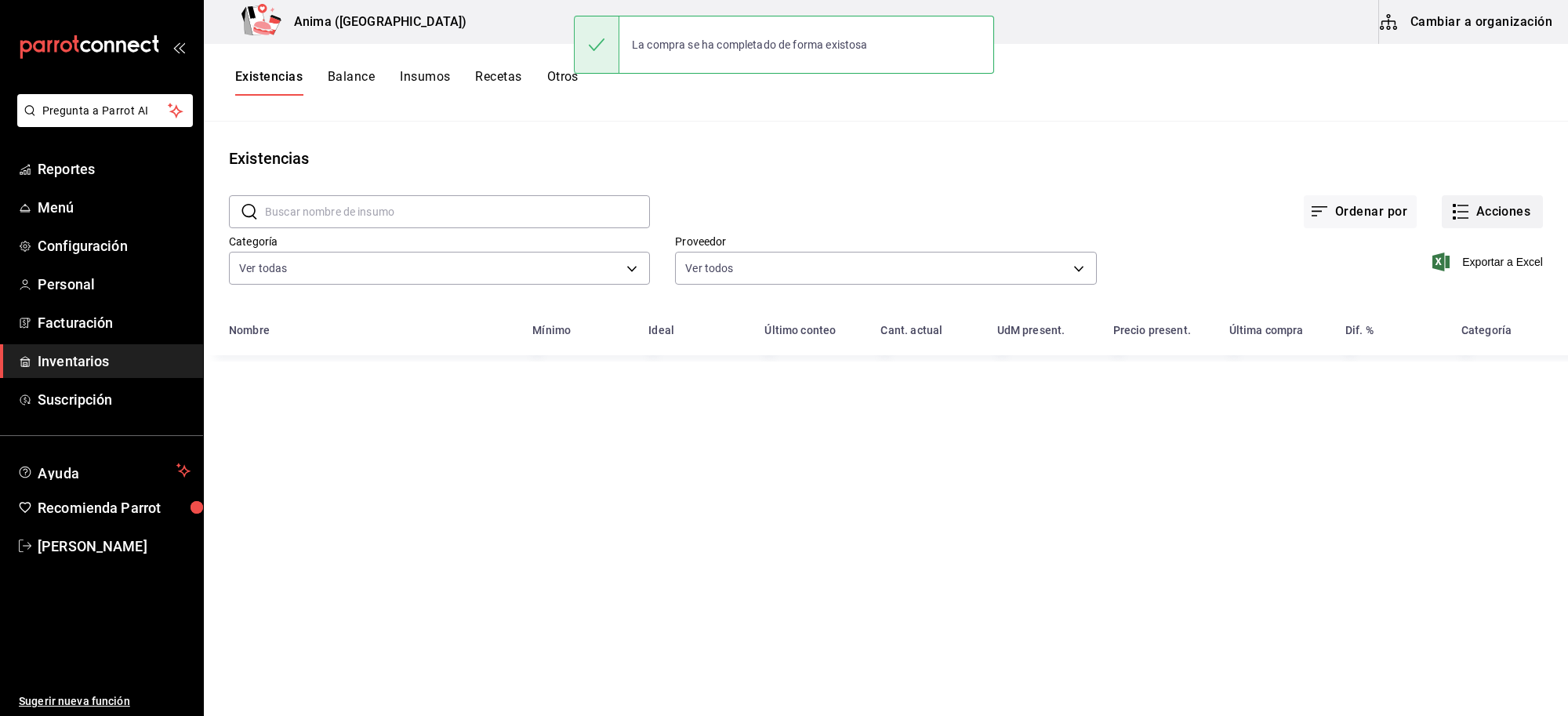
click at [1478, 202] on button "Acciones" at bounding box center [1493, 212] width 102 height 33
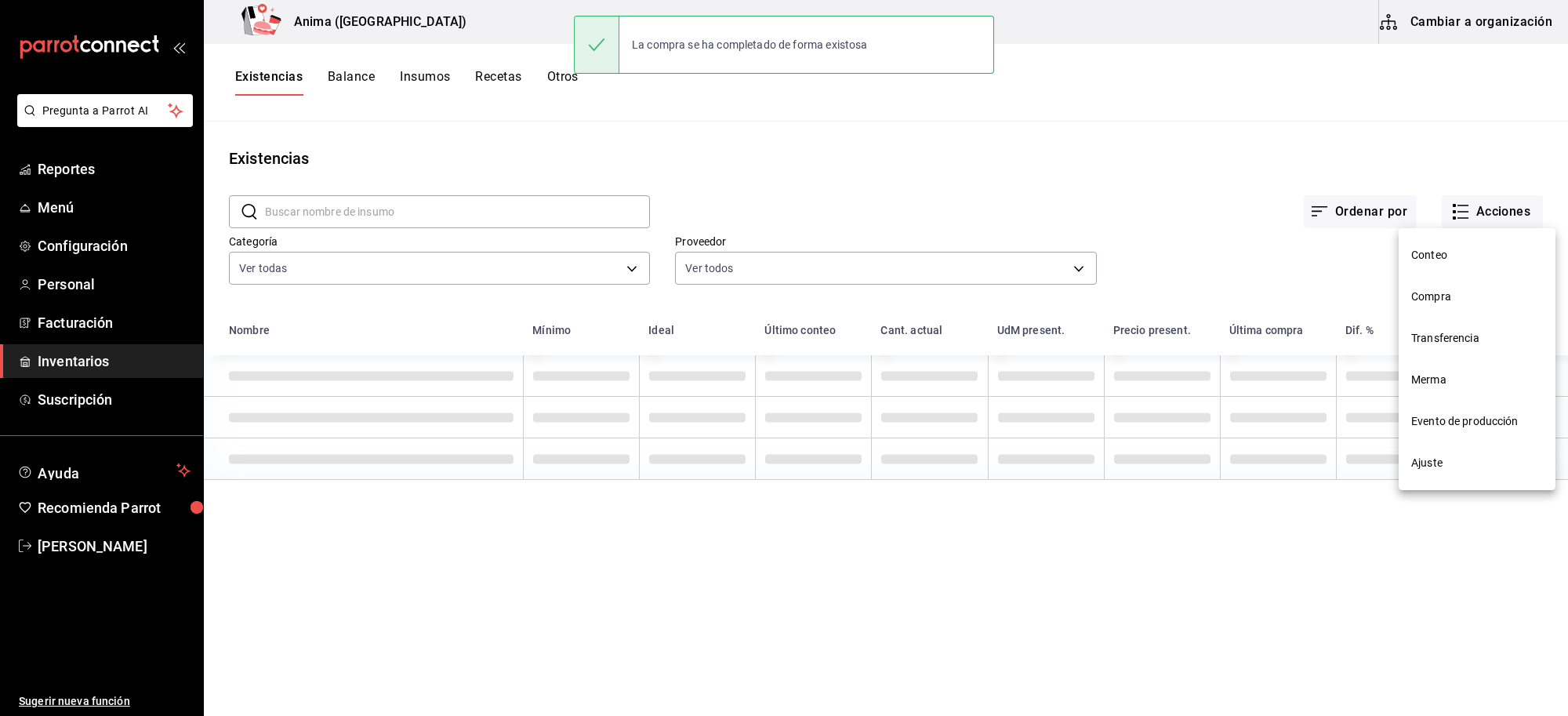
click at [1437, 296] on span "Compra" at bounding box center [1477, 297] width 131 height 17
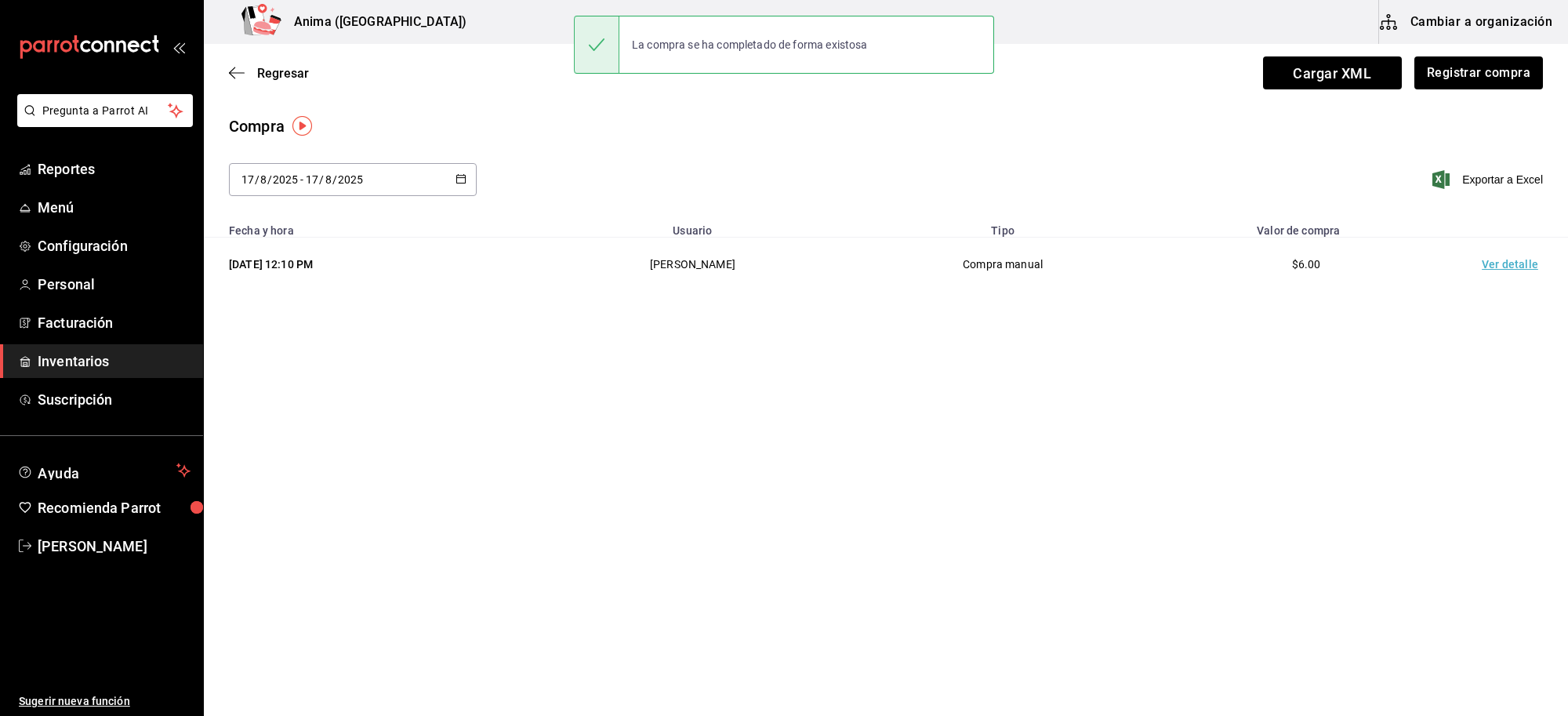
click at [1487, 251] on td "Ver detalle" at bounding box center [1513, 264] width 109 height 54
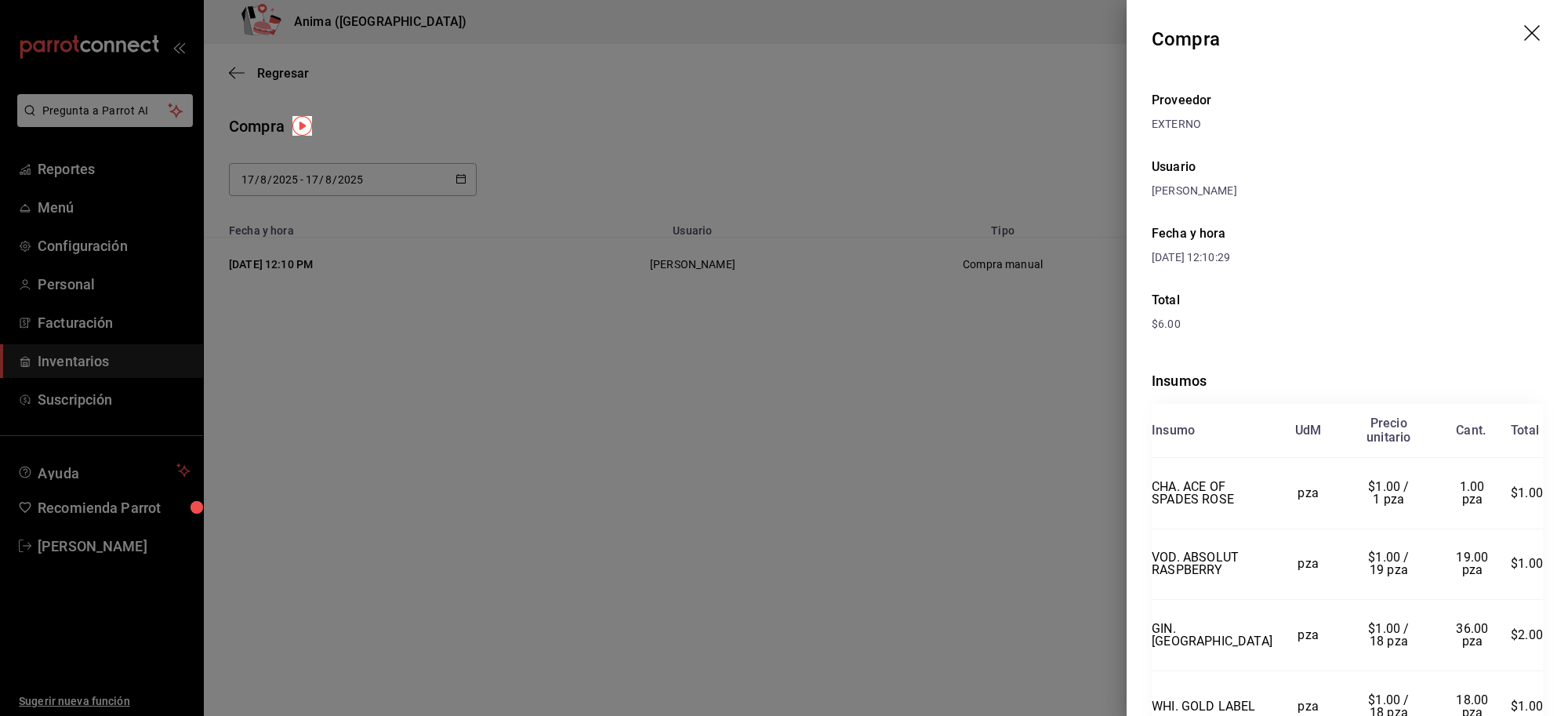
click at [1524, 40] on icon "drag" at bounding box center [1533, 34] width 18 height 18
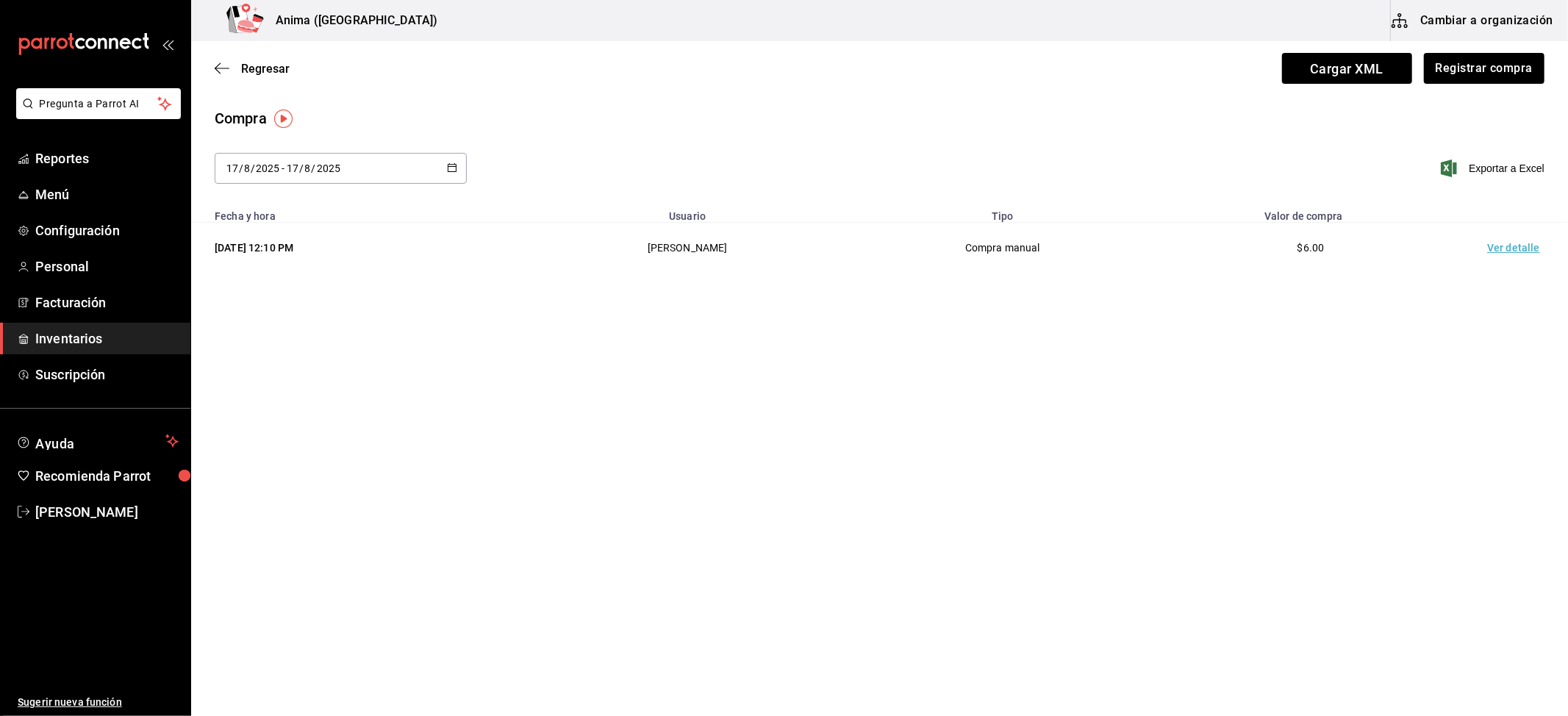
drag, startPoint x: 1401, startPoint y: 0, endPoint x: 1121, endPoint y: 342, distance: 442.0
click at [1121, 342] on main "Regresar Cargar XML Registrar compra Compra [DATE] [DATE] - [DATE] [DATE] Expor…" at bounding box center [879, 337] width 1377 height 592
click at [1469, 259] on td "Ver detalle" at bounding box center [1516, 248] width 103 height 51
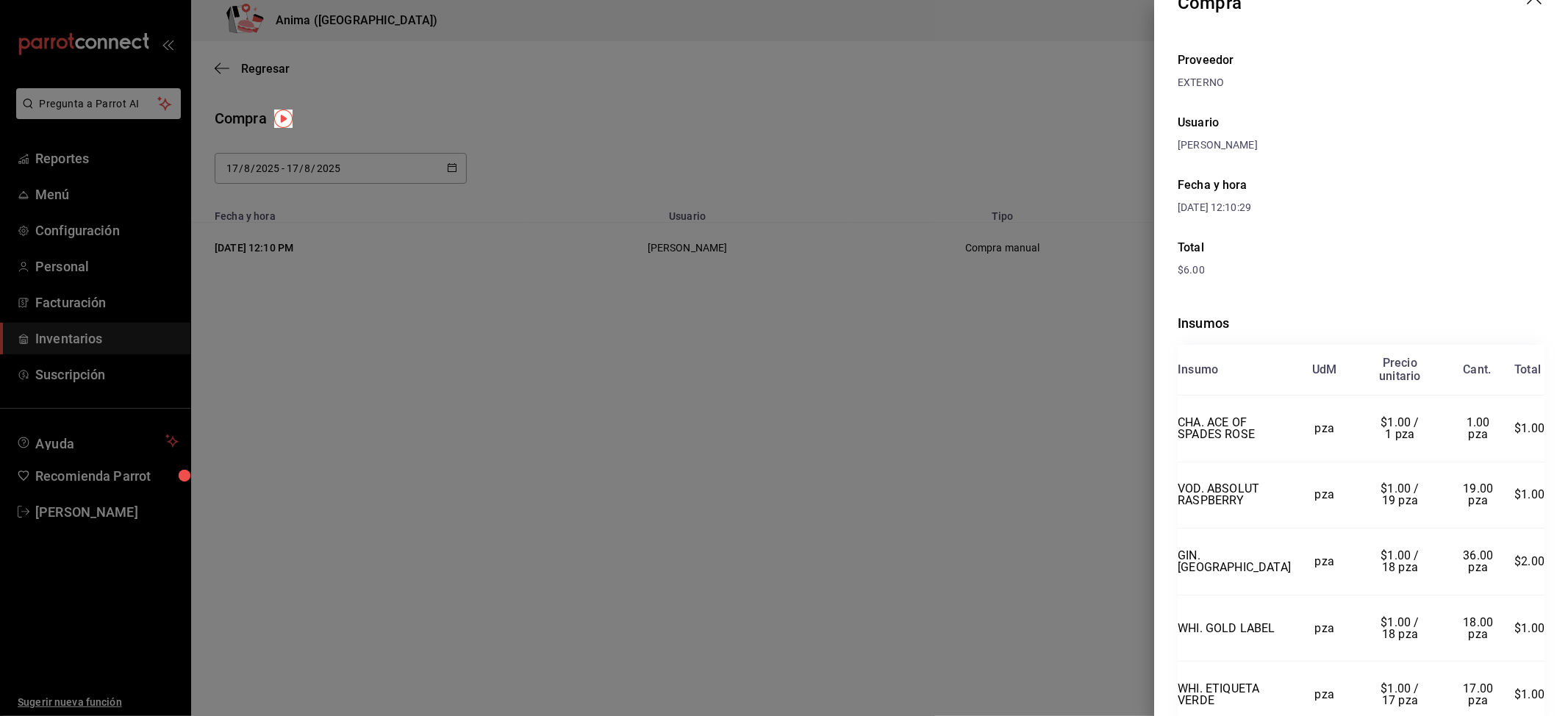
scroll to position [33, 0]
click at [433, 294] on div at bounding box center [784, 358] width 1568 height 716
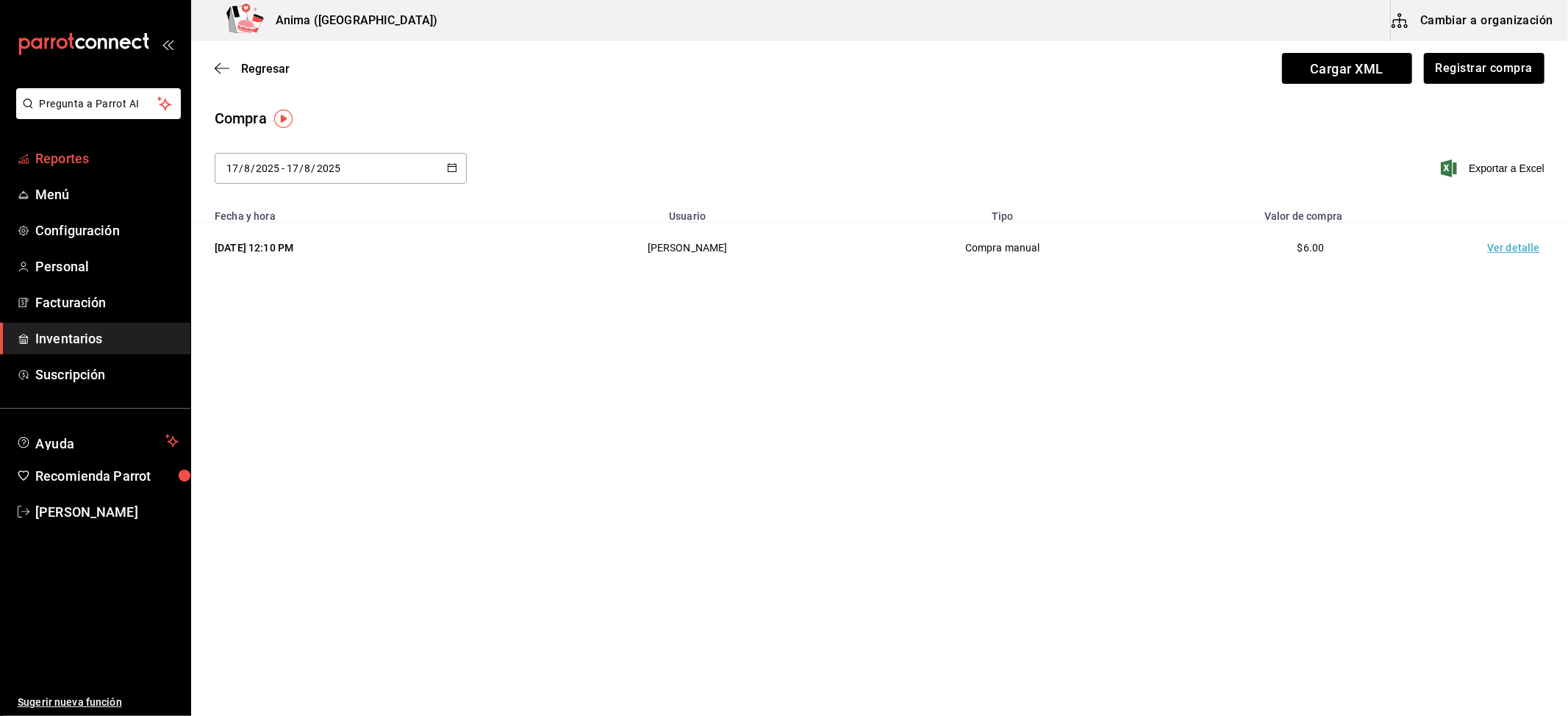
click at [81, 147] on link "Reportes" at bounding box center [95, 158] width 190 height 32
